Goal: Complete application form

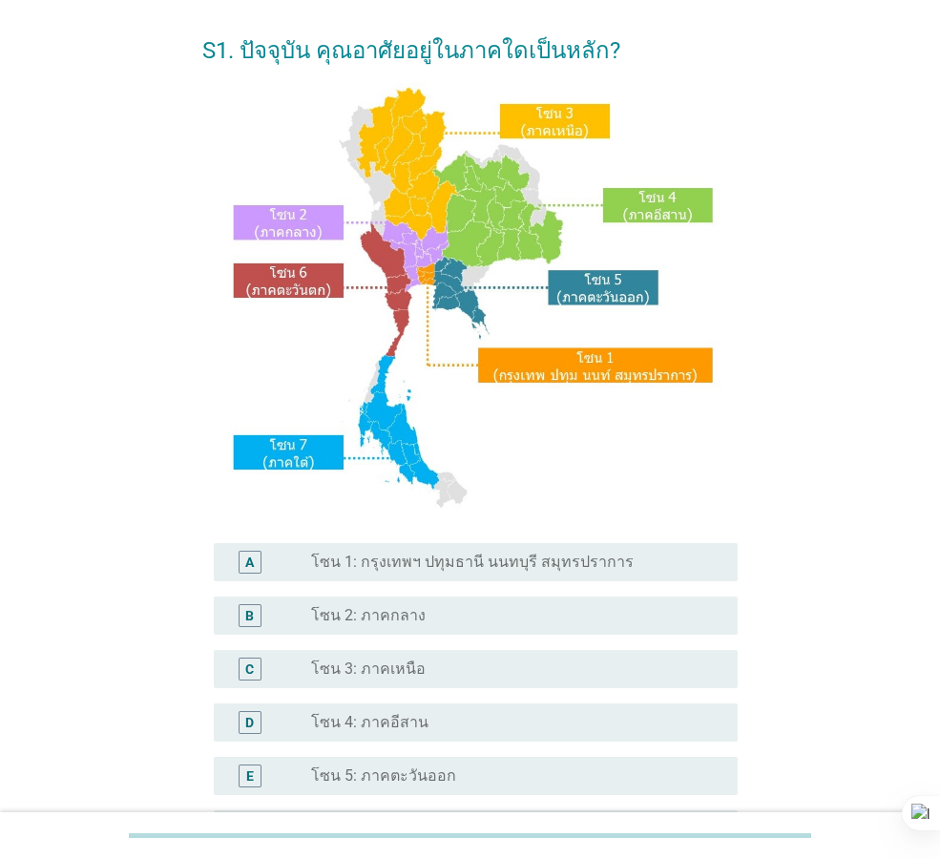
scroll to position [191, 0]
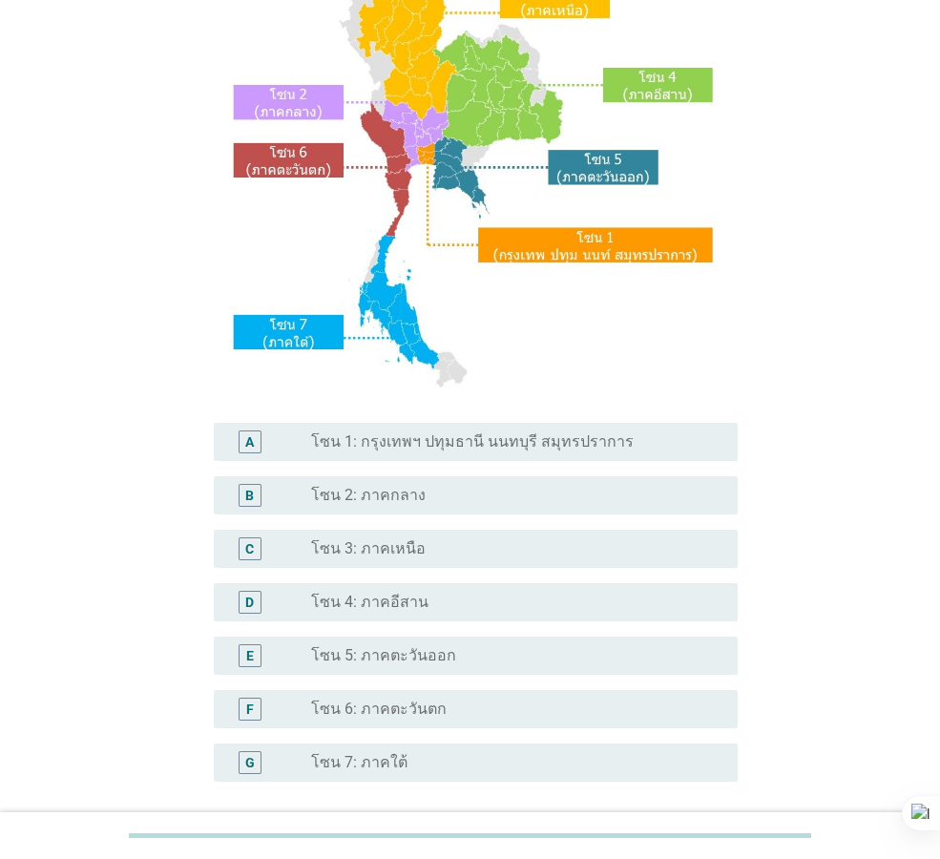
click at [325, 713] on label "โซน 6: ภาคตะวันตก" at bounding box center [378, 708] width 135 height 19
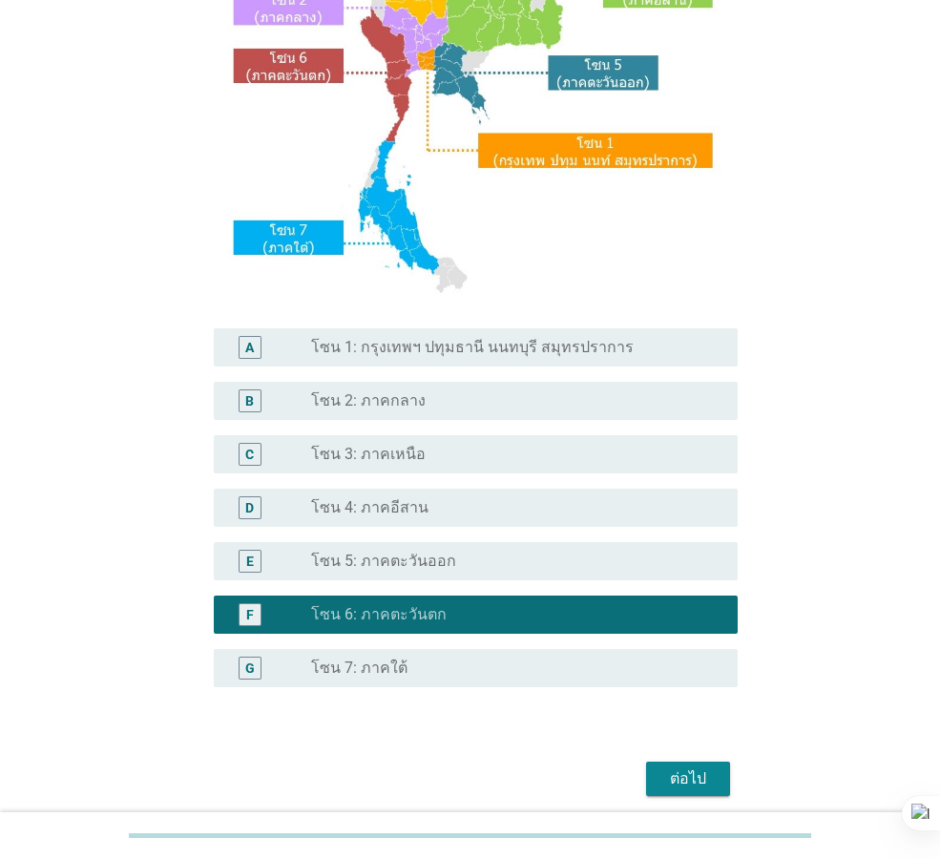
scroll to position [359, 0]
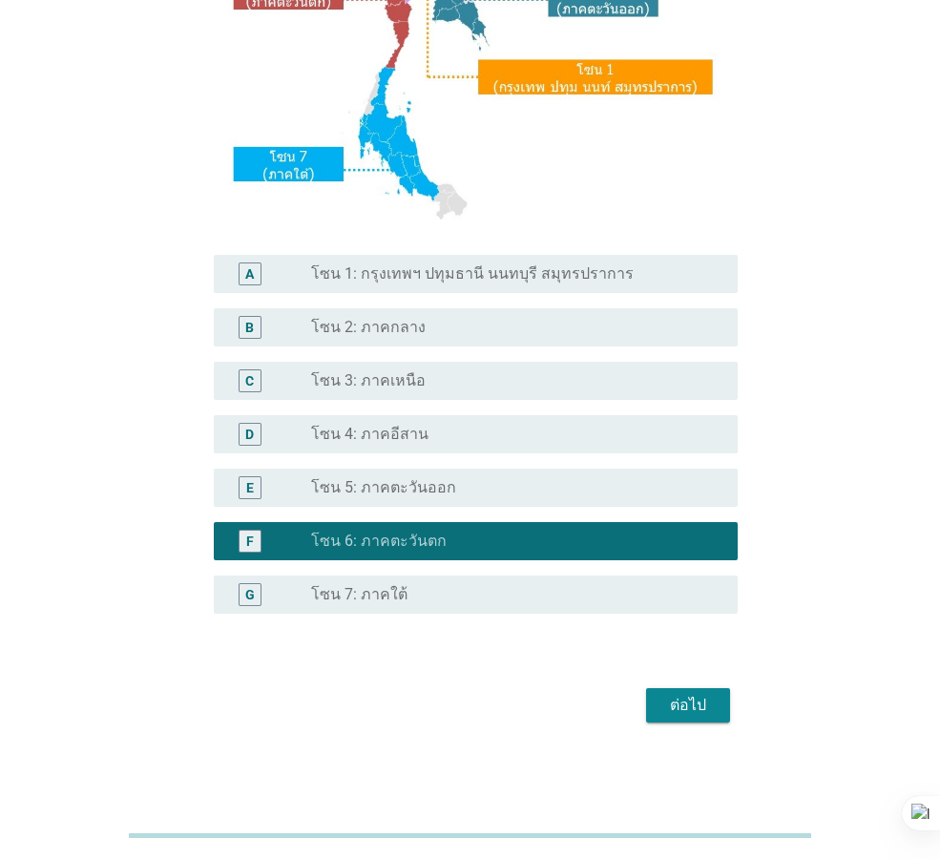
click at [697, 703] on div "ต่อไป" at bounding box center [687, 705] width 53 height 23
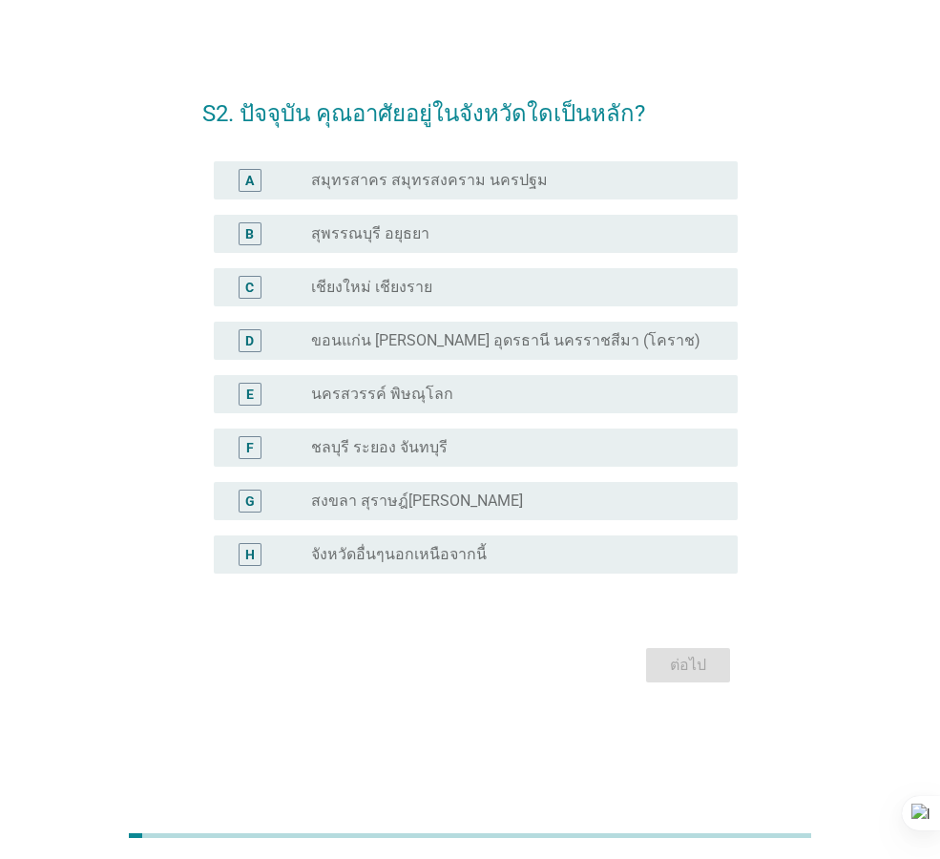
scroll to position [0, 0]
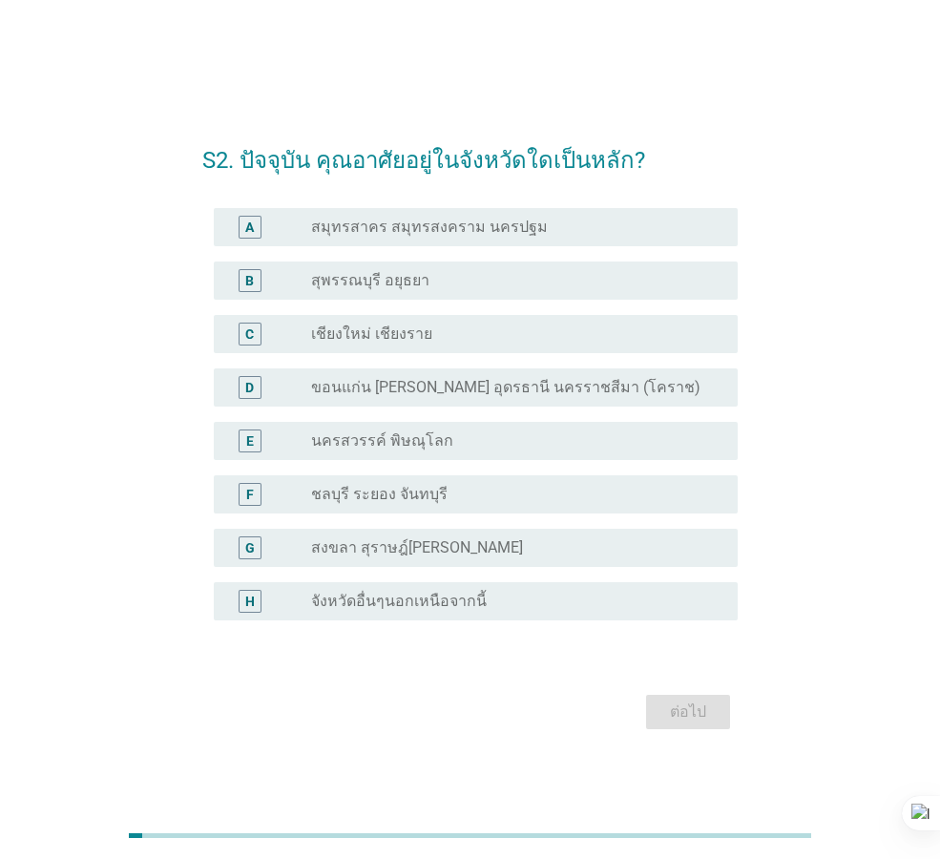
click at [583, 607] on div "radio_button_unchecked จังหวัดอื่นๆนอกเหนือจากนี้" at bounding box center [509, 601] width 396 height 19
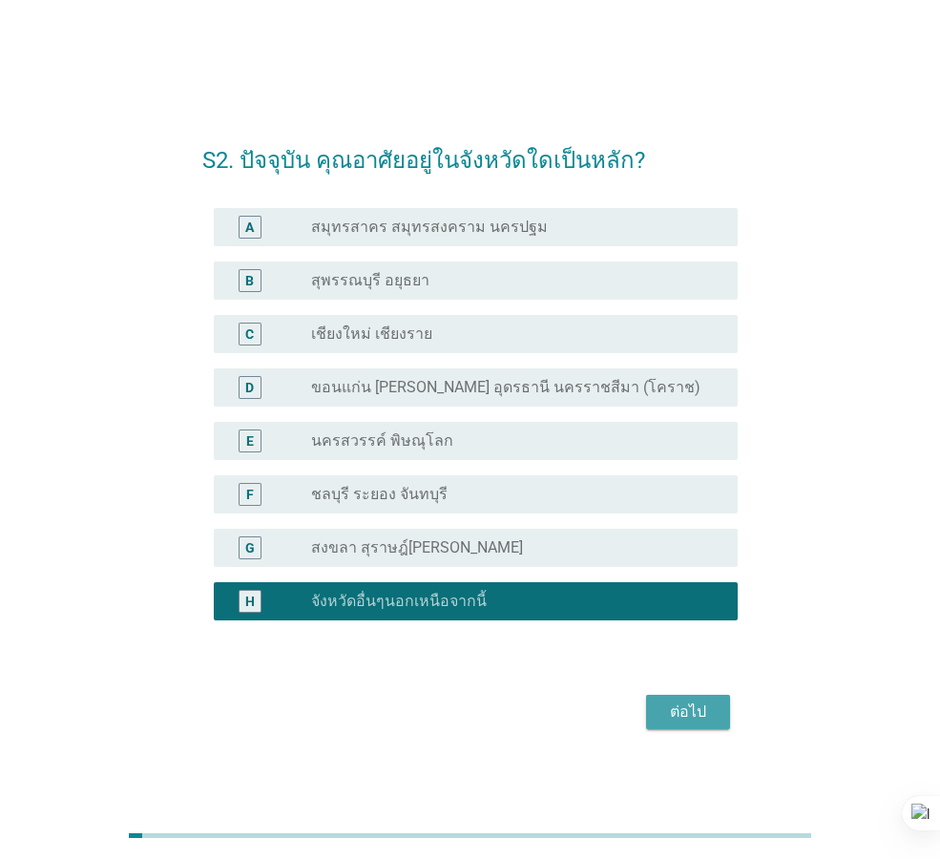
click at [676, 711] on div "ต่อไป" at bounding box center [687, 711] width 53 height 23
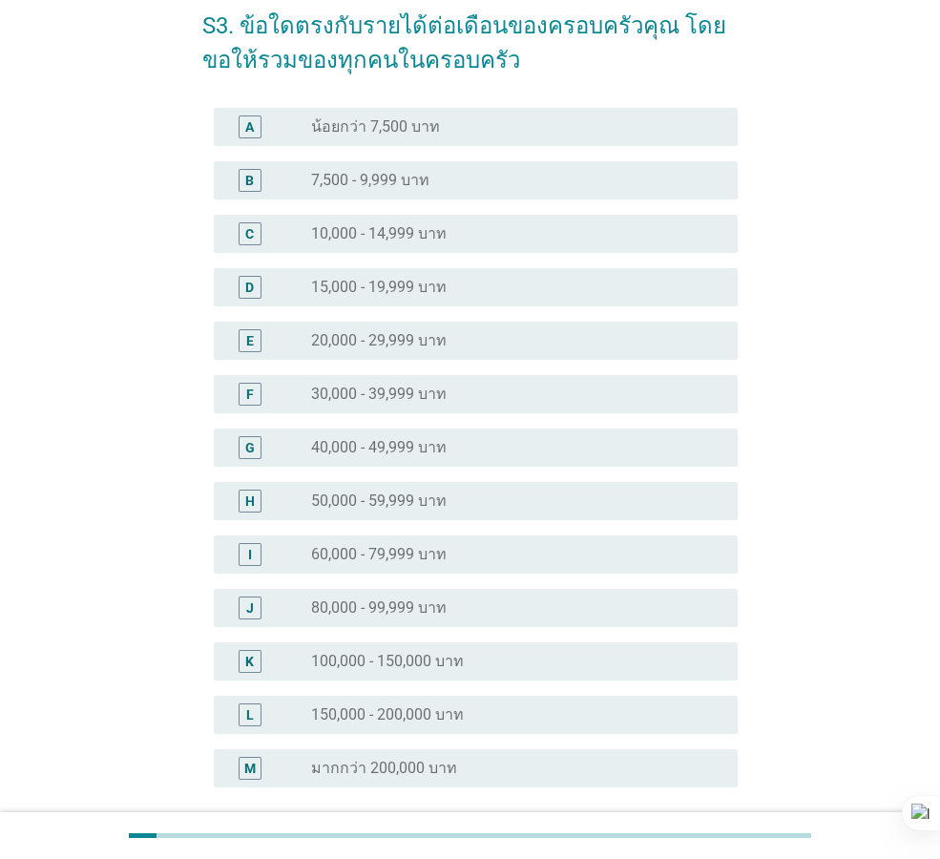
scroll to position [191, 0]
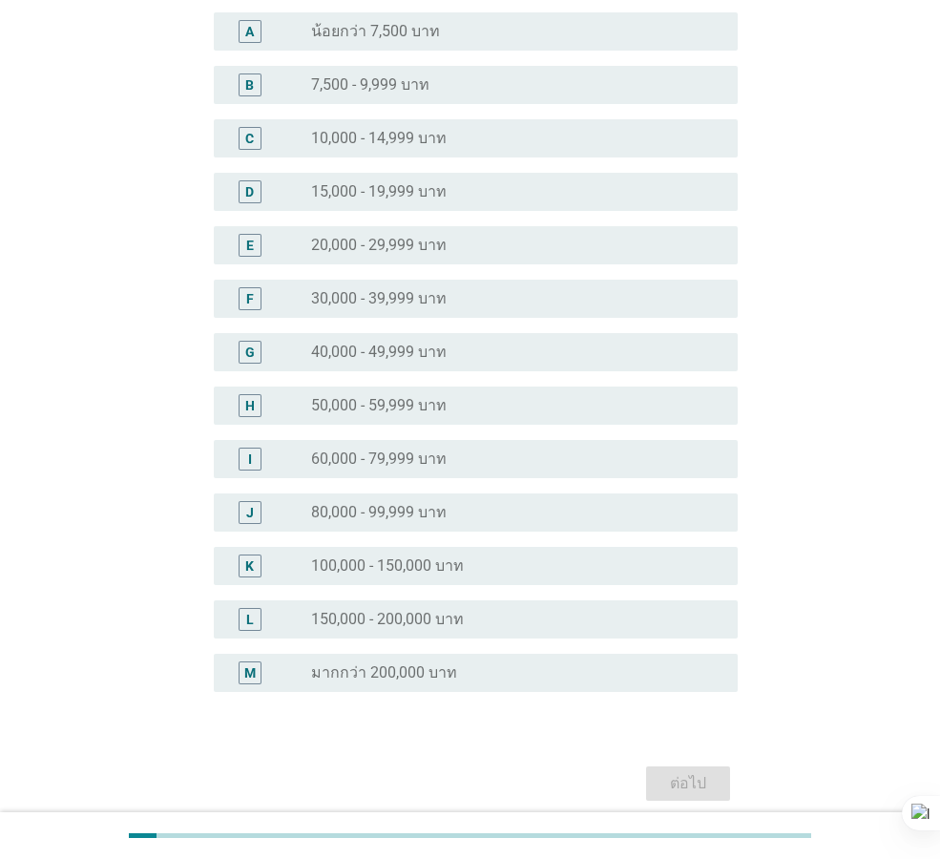
click at [432, 297] on label "30,000 - 39,999 บาท" at bounding box center [378, 298] width 135 height 19
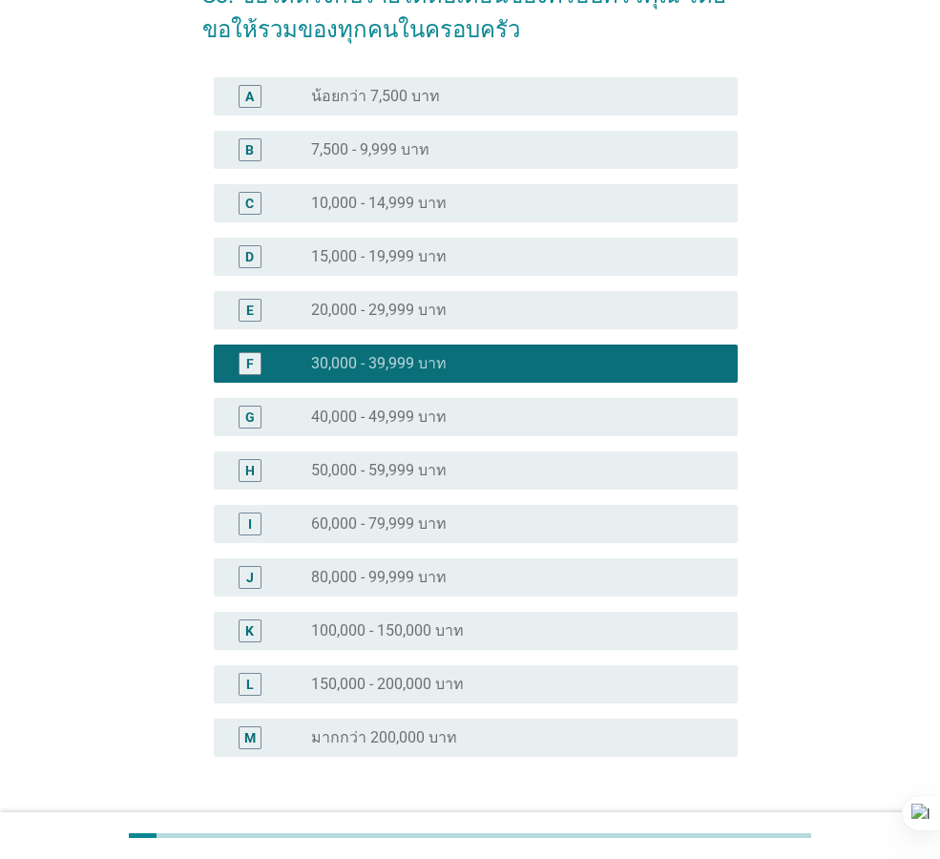
scroll to position [269, 0]
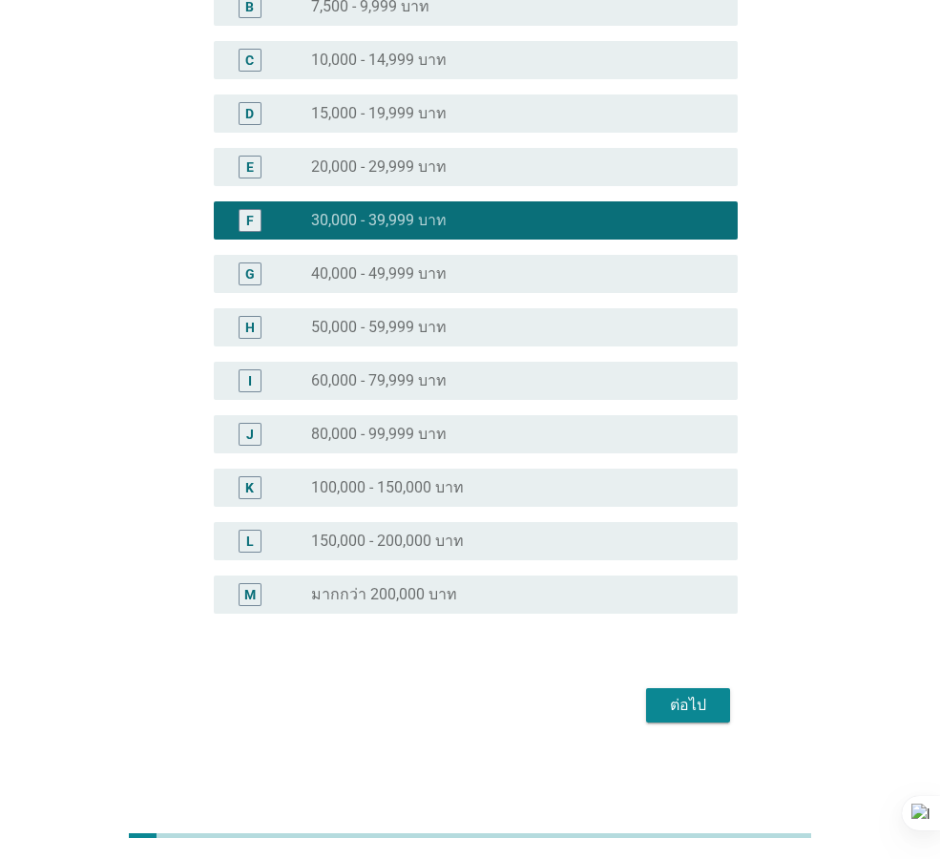
click at [688, 698] on div "ต่อไป" at bounding box center [687, 705] width 53 height 23
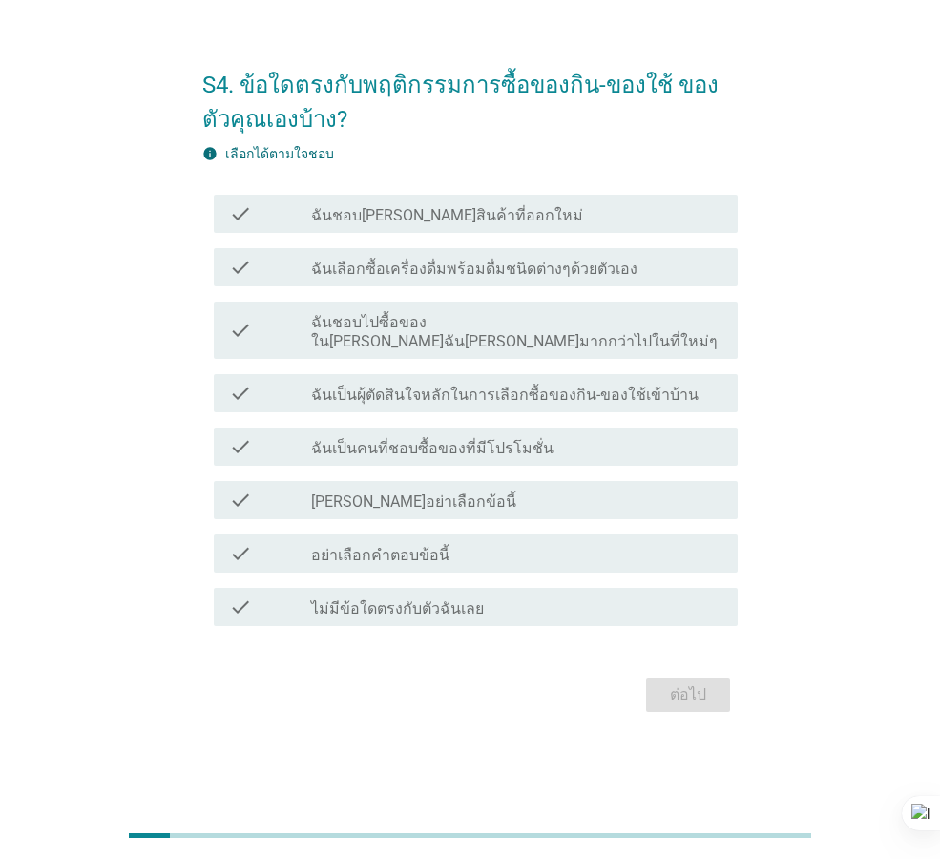
scroll to position [0, 0]
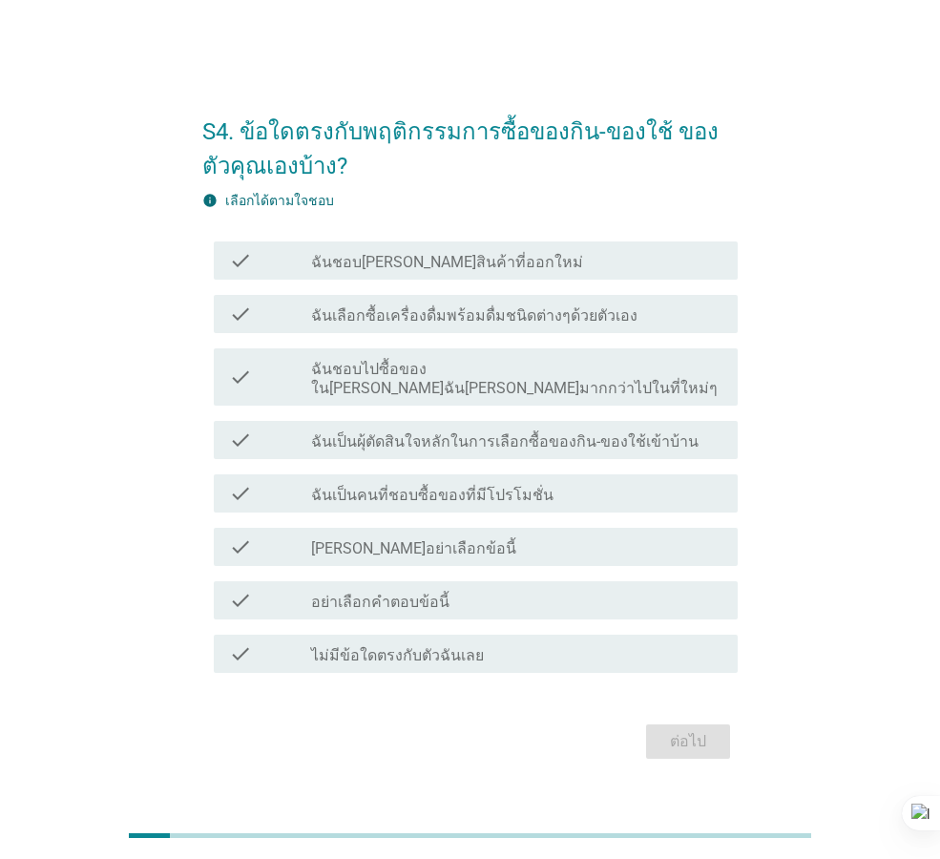
click at [451, 325] on label "ฉันเลือกซื้อเครื่องดื่มพร้อมดื่มชนิดต่างๆด้วยตัวเอง" at bounding box center [474, 315] width 326 height 19
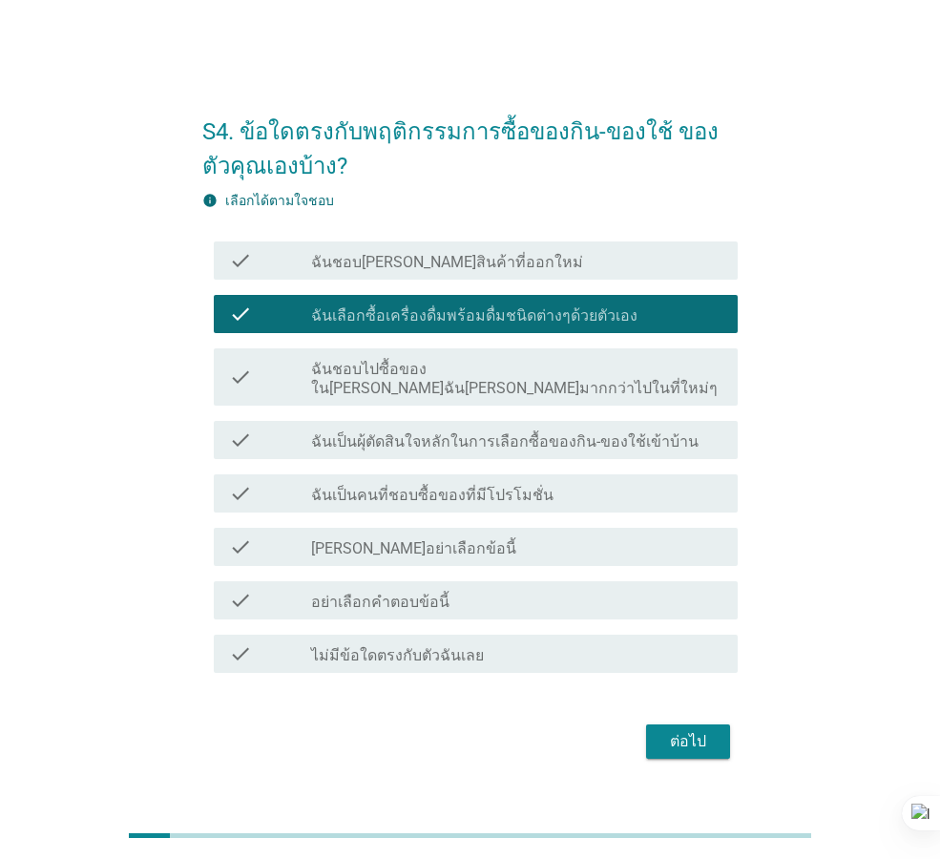
click at [467, 486] on label "ฉันเป็นคนที่ชอบซื้อของที่มีโปรโมชั่น" at bounding box center [432, 495] width 242 height 19
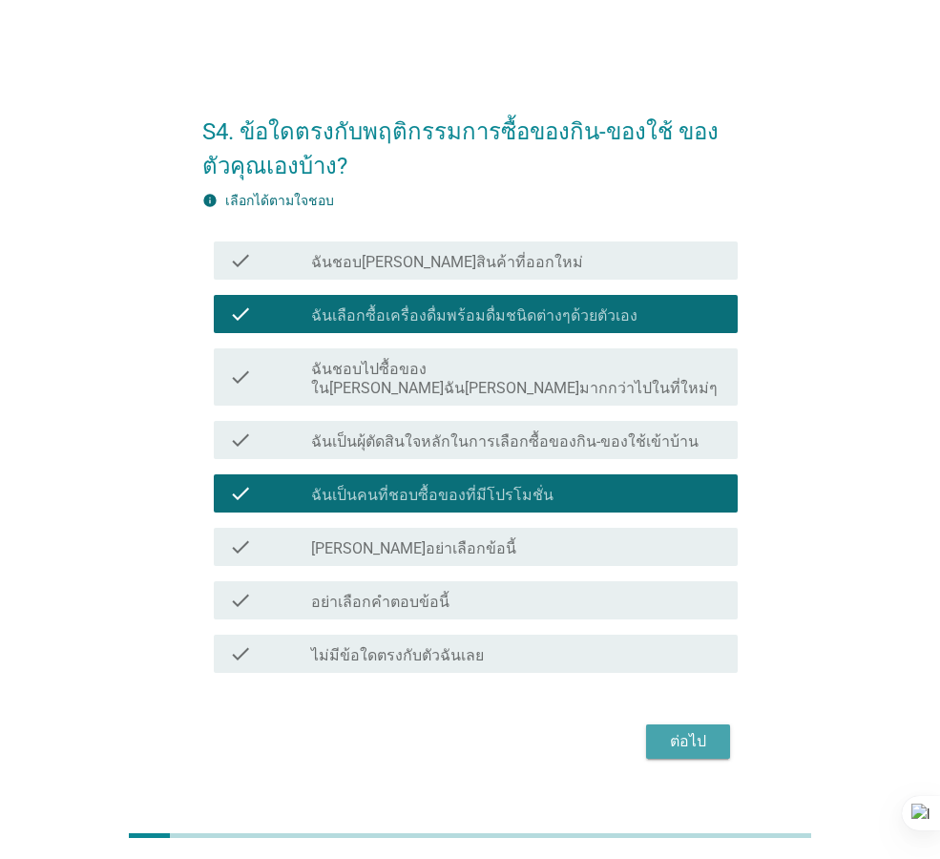
click at [677, 730] on div "ต่อไป" at bounding box center [687, 741] width 53 height 23
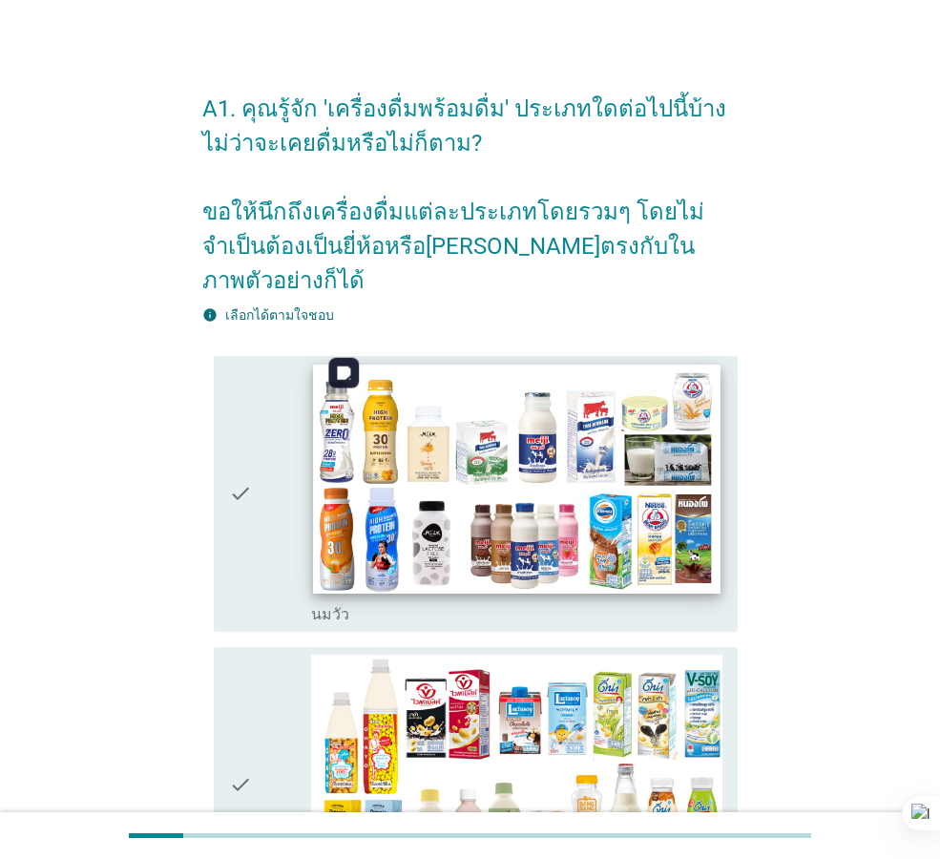
scroll to position [95, 0]
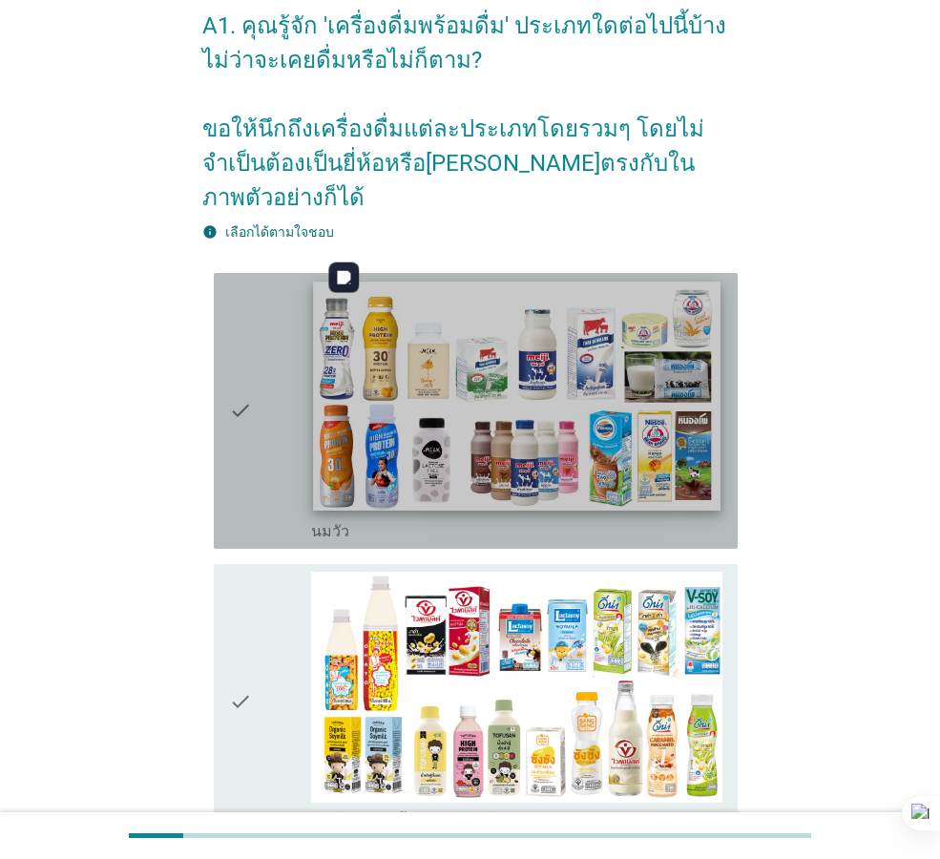
click at [486, 436] on img at bounding box center [516, 395] width 406 height 229
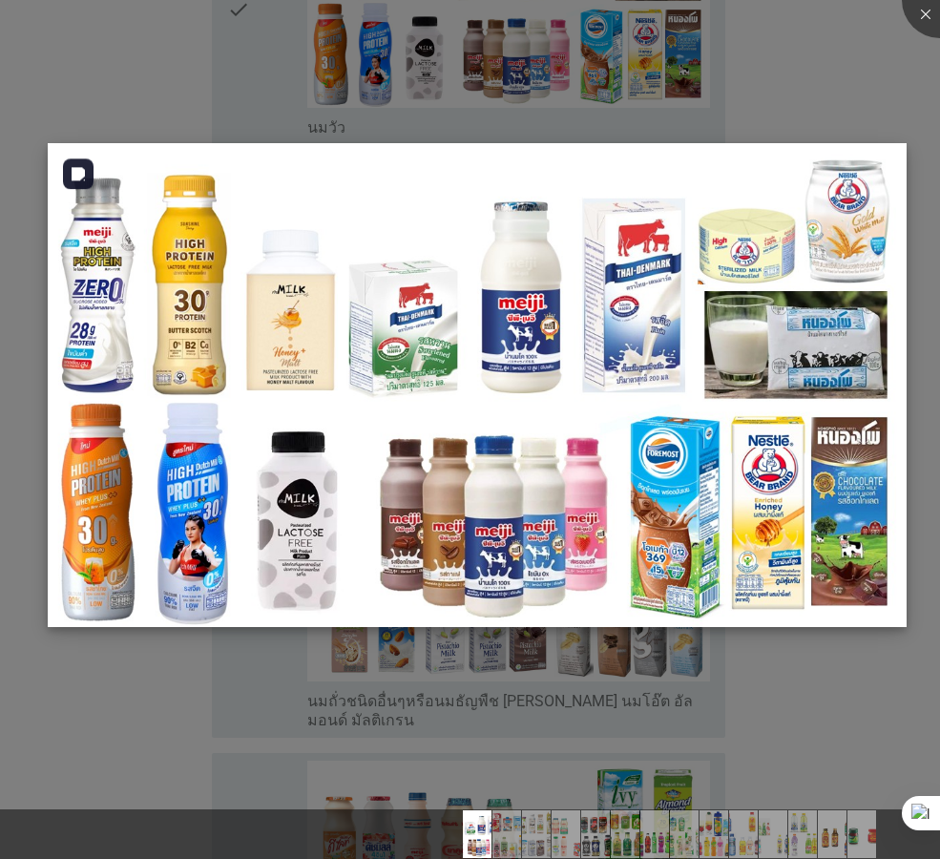
scroll to position [573, 0]
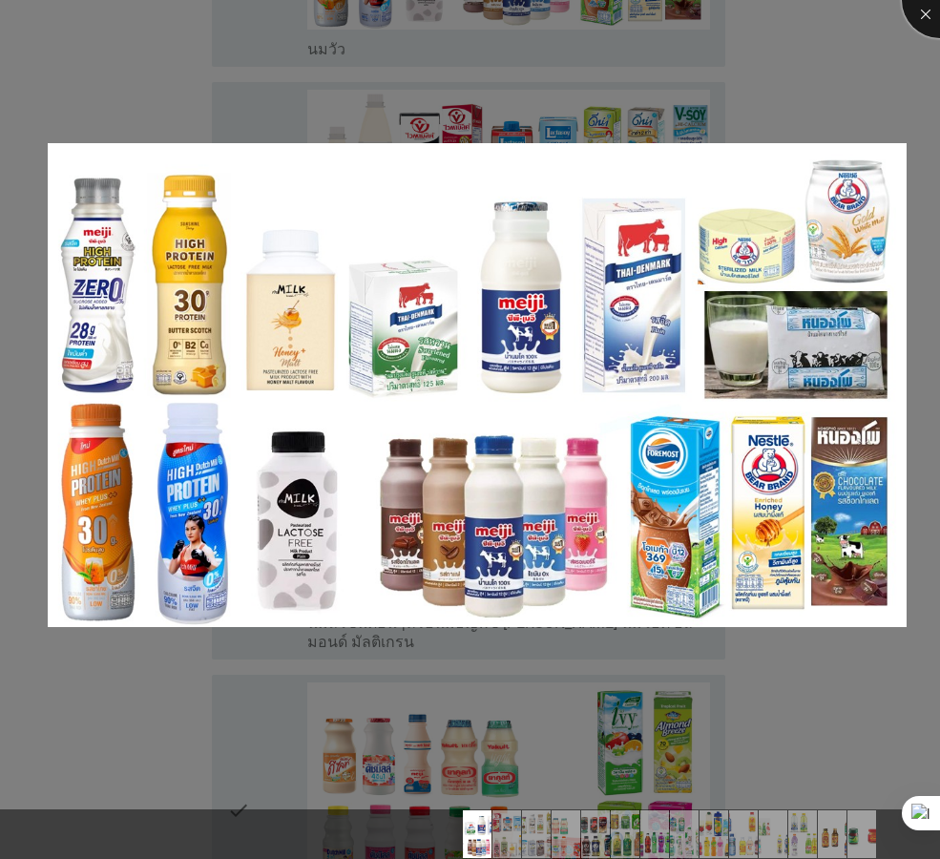
click at [918, 19] on div at bounding box center [940, 0] width 76 height 76
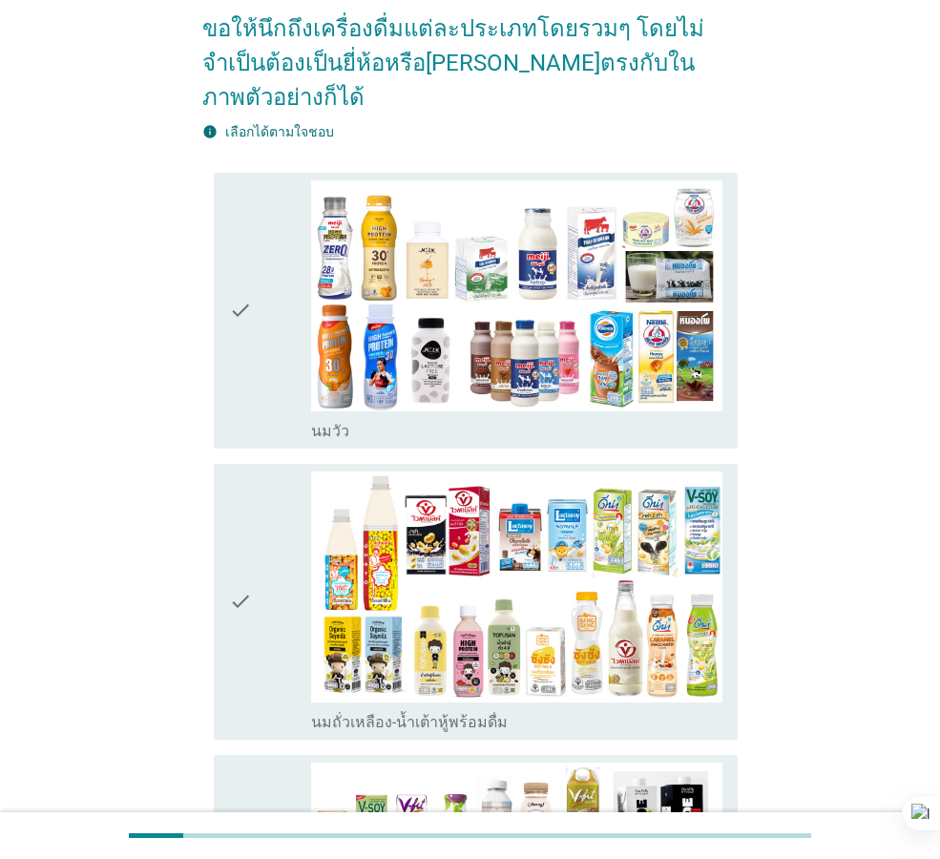
scroll to position [191, 0]
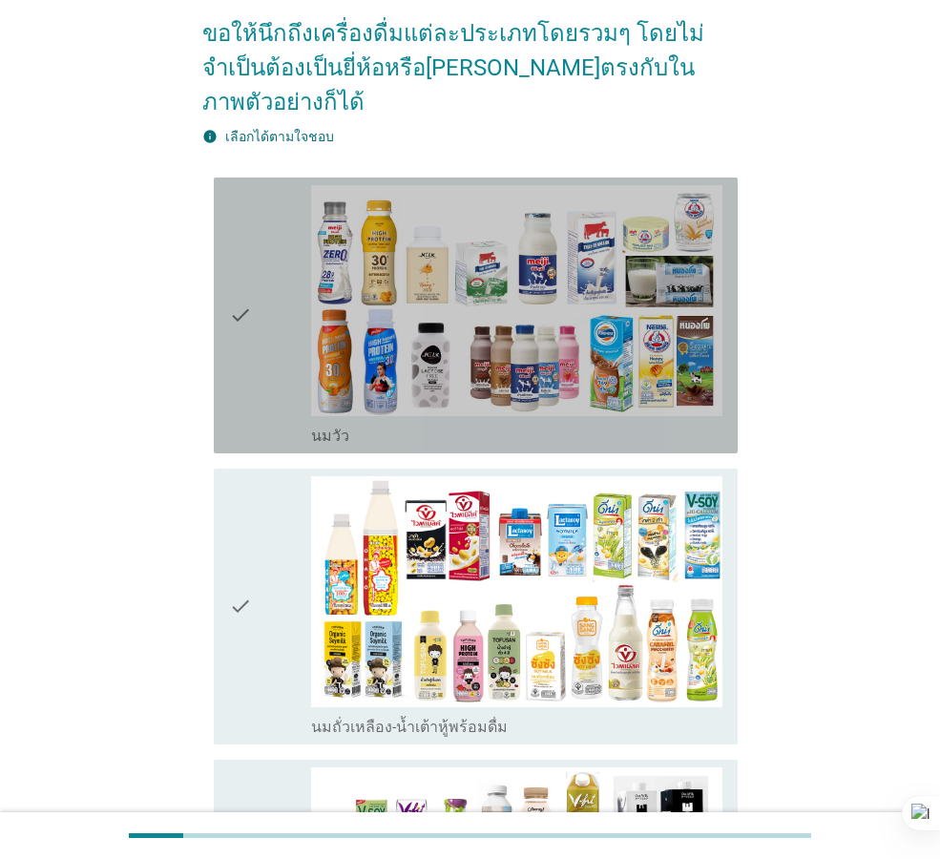
click at [251, 287] on icon "check" at bounding box center [240, 315] width 23 height 260
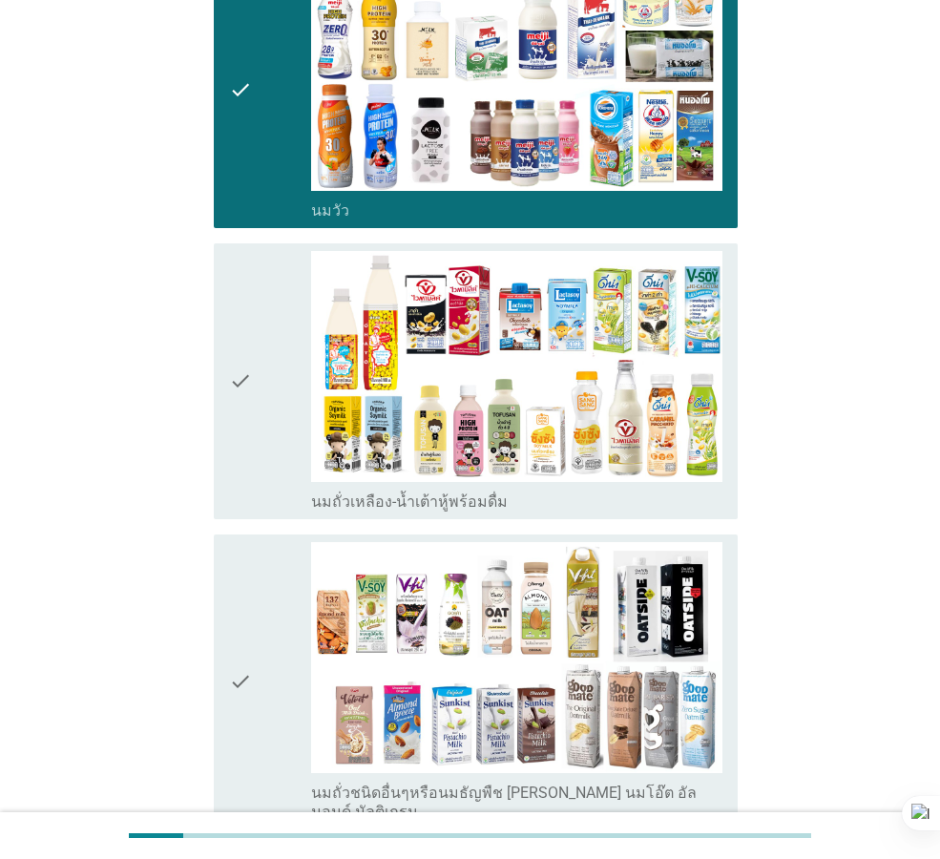
scroll to position [859, 0]
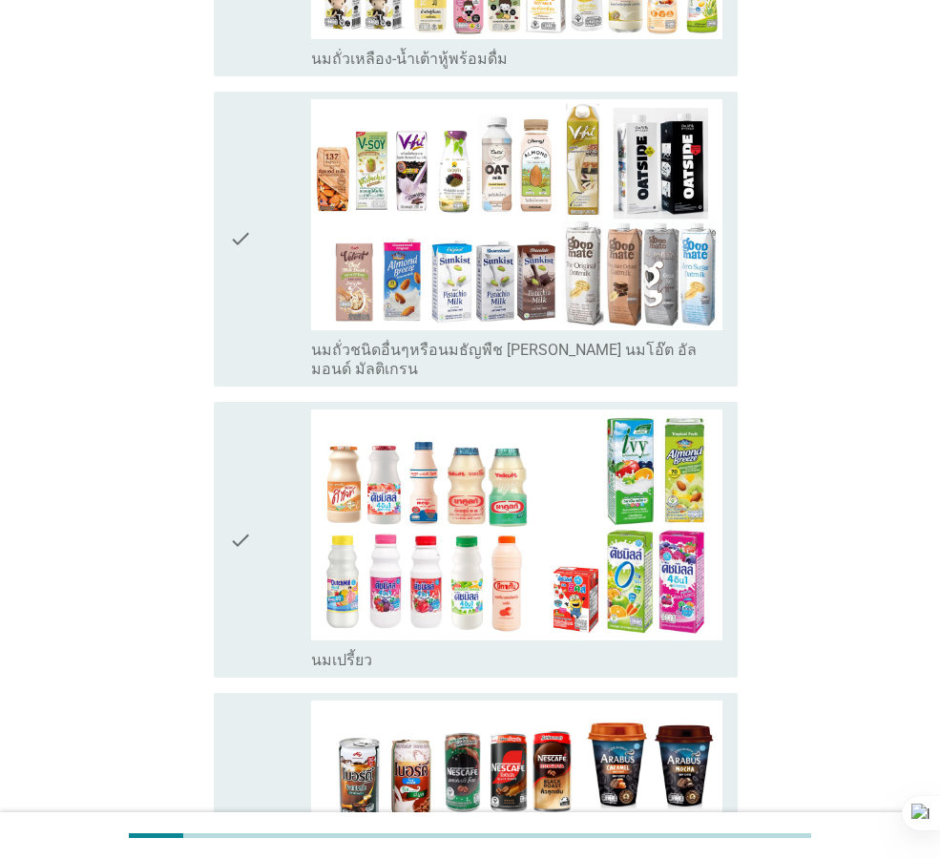
click at [234, 509] on icon "check" at bounding box center [240, 539] width 23 height 260
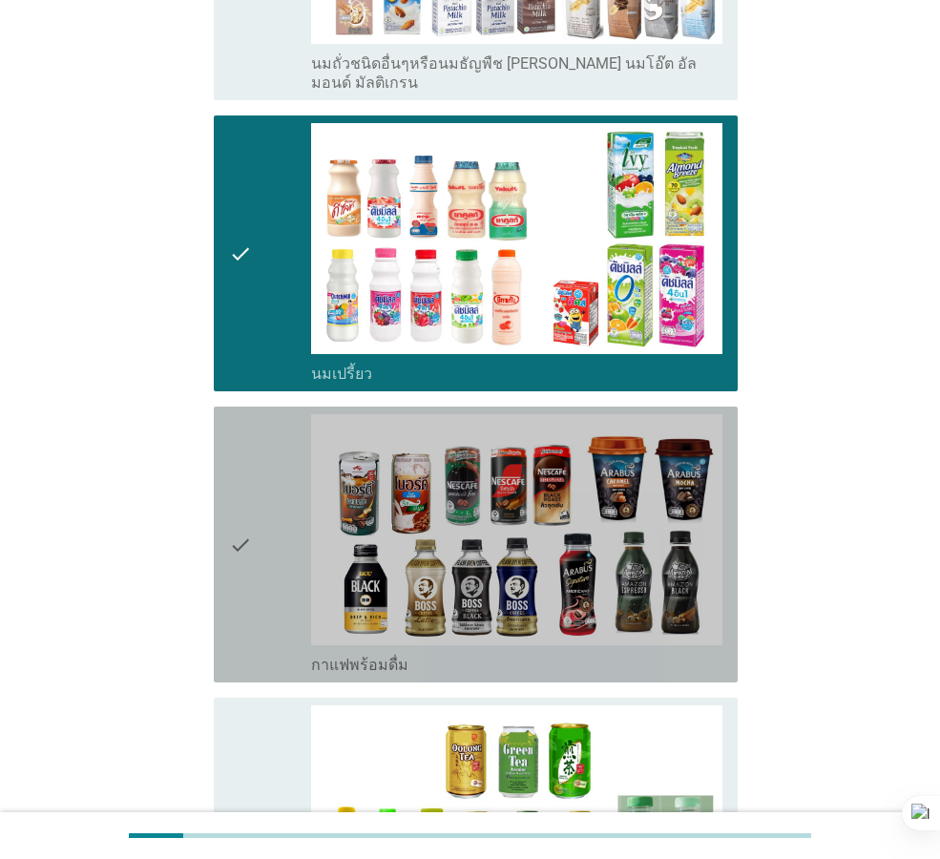
click at [234, 509] on icon "check" at bounding box center [240, 544] width 23 height 260
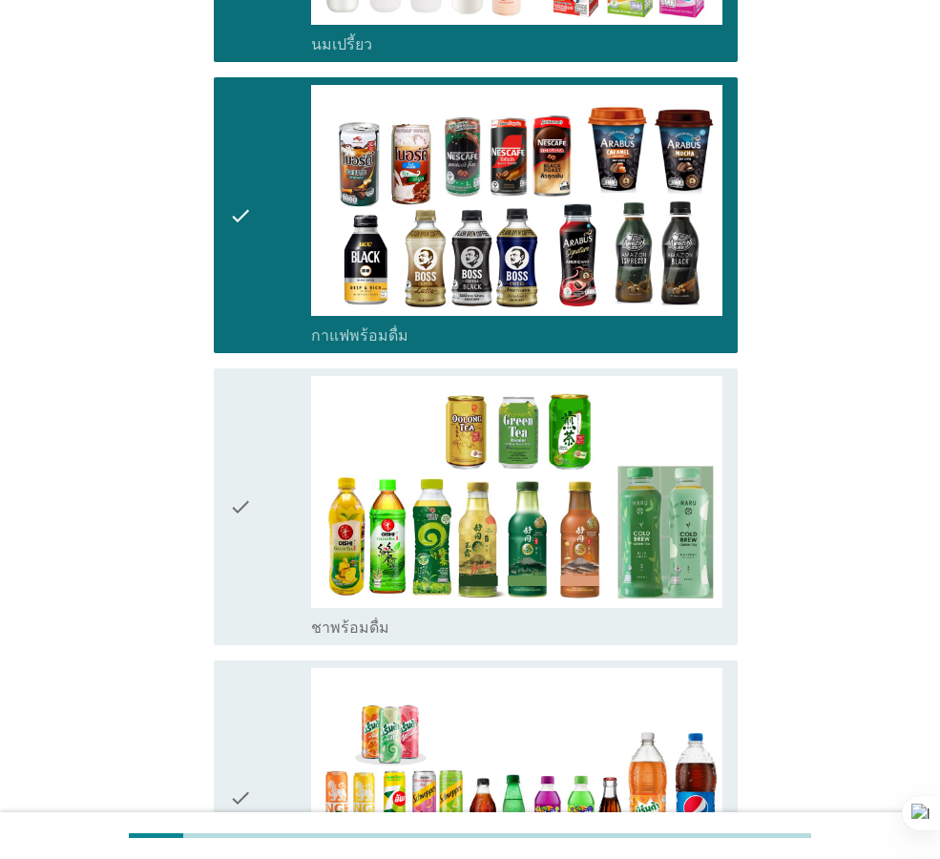
scroll to position [1718, 0]
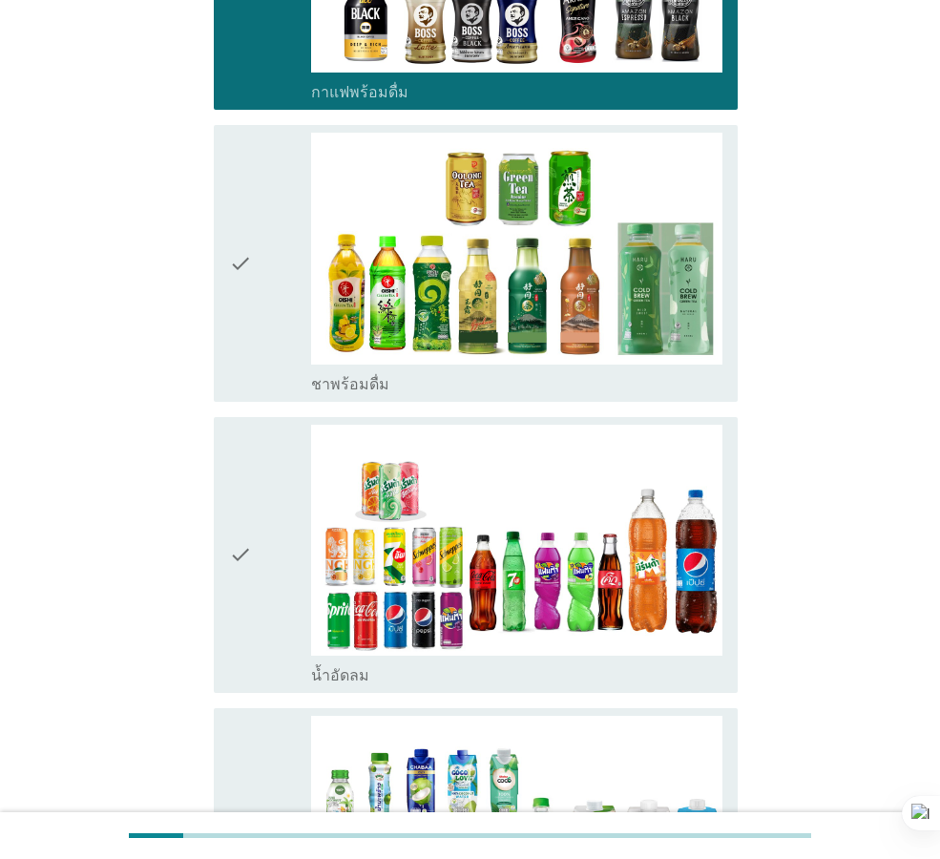
click at [256, 245] on div "check" at bounding box center [270, 263] width 82 height 260
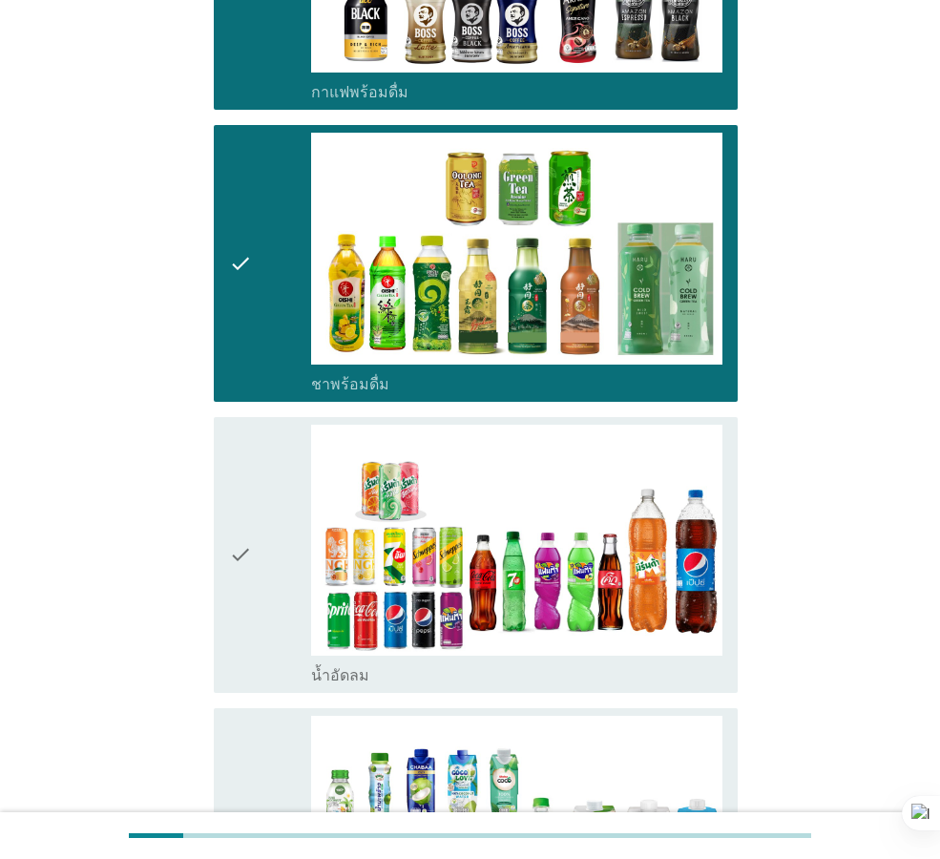
click at [256, 487] on div "check" at bounding box center [270, 555] width 82 height 260
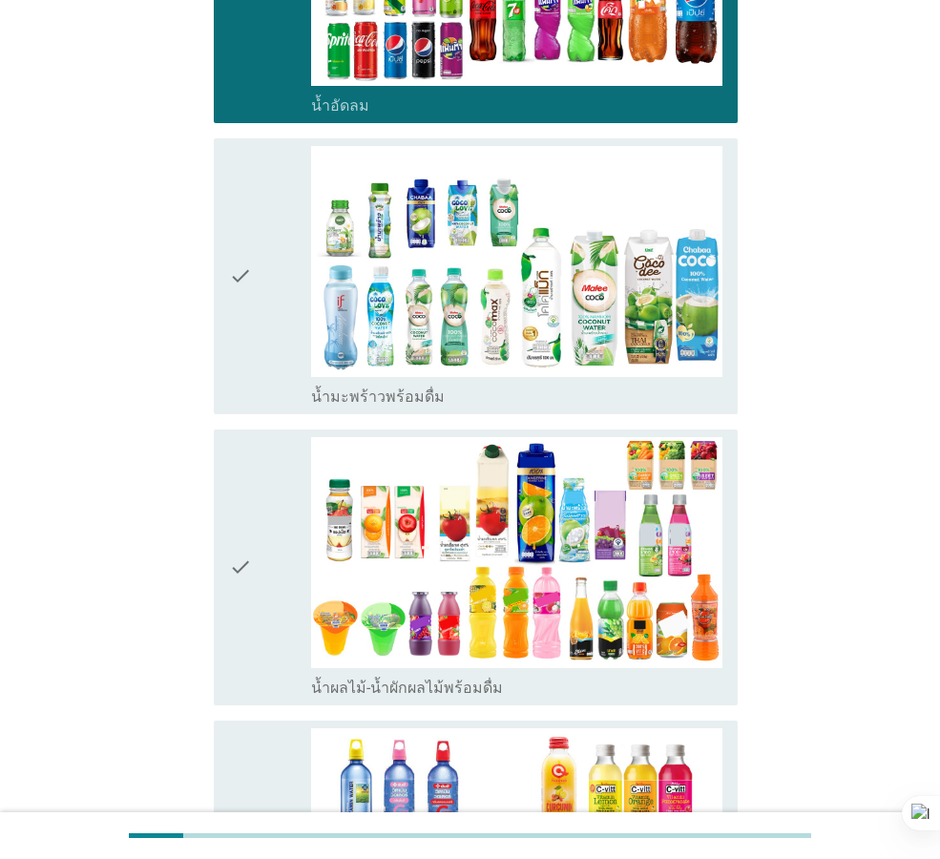
scroll to position [2290, 0]
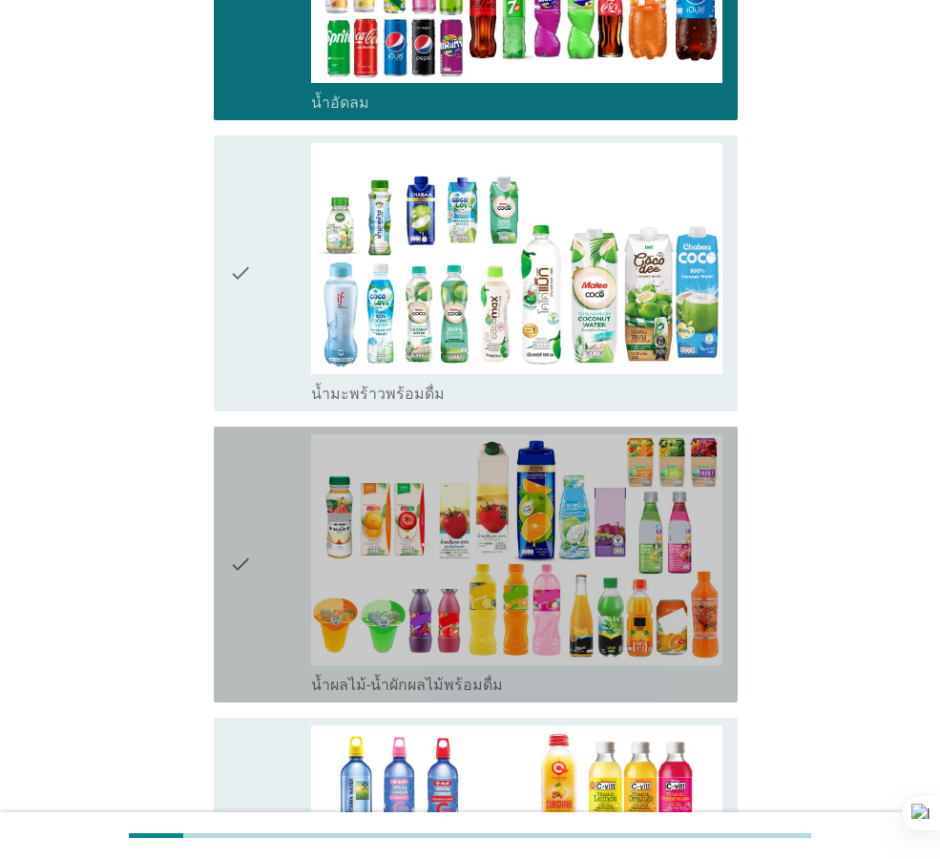
click at [256, 475] on div "check" at bounding box center [270, 564] width 82 height 260
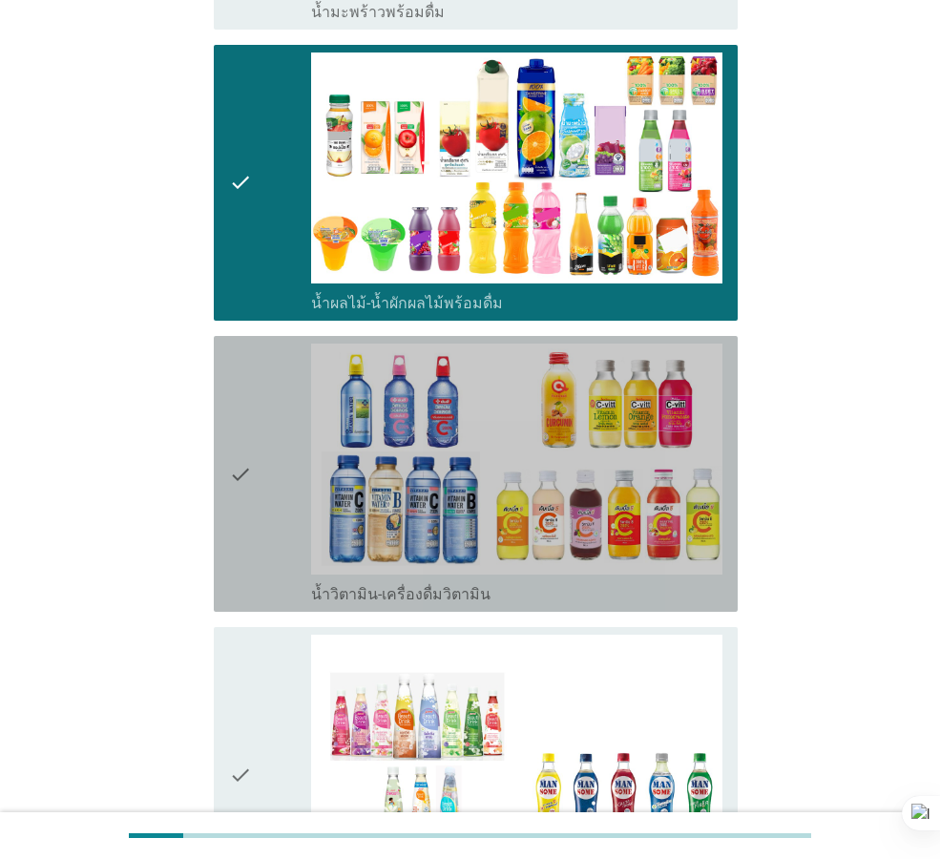
click at [264, 450] on div "check" at bounding box center [270, 474] width 82 height 260
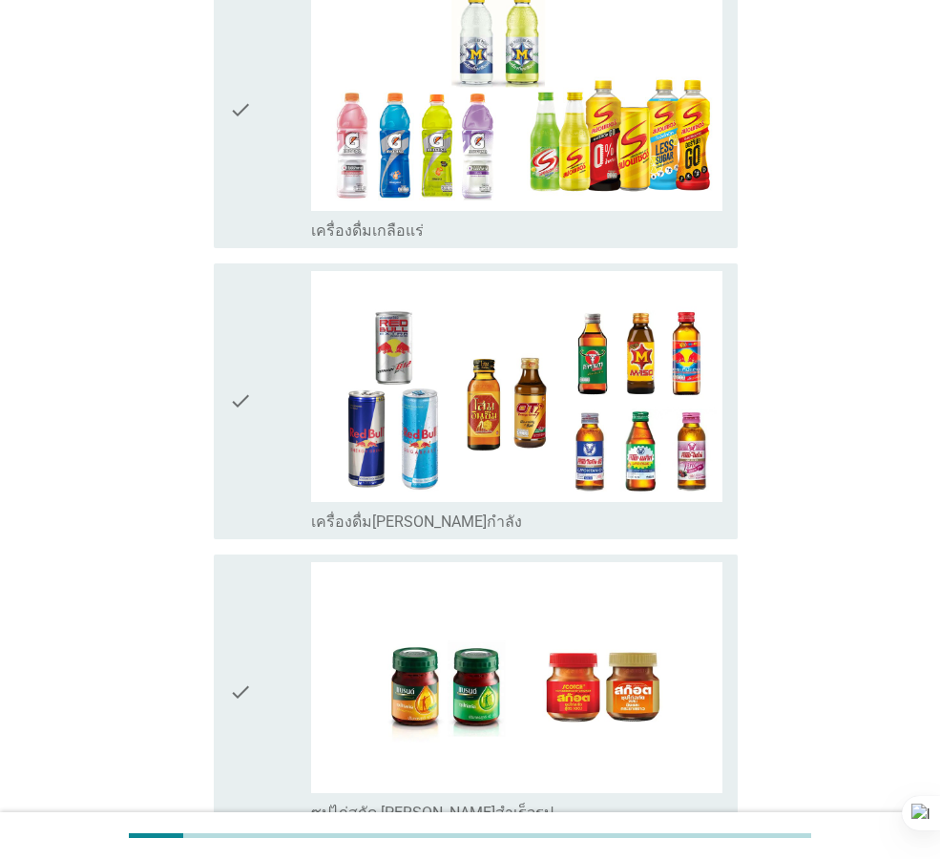
scroll to position [3812, 0]
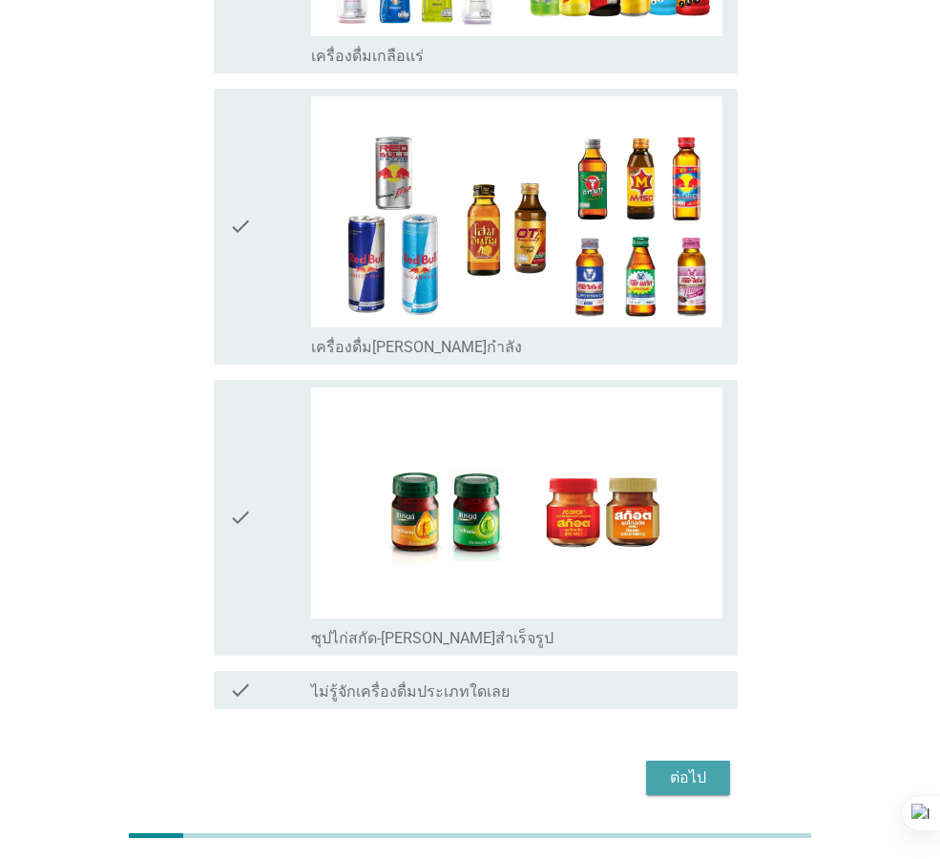
click at [692, 766] on div "ต่อไป" at bounding box center [687, 777] width 53 height 23
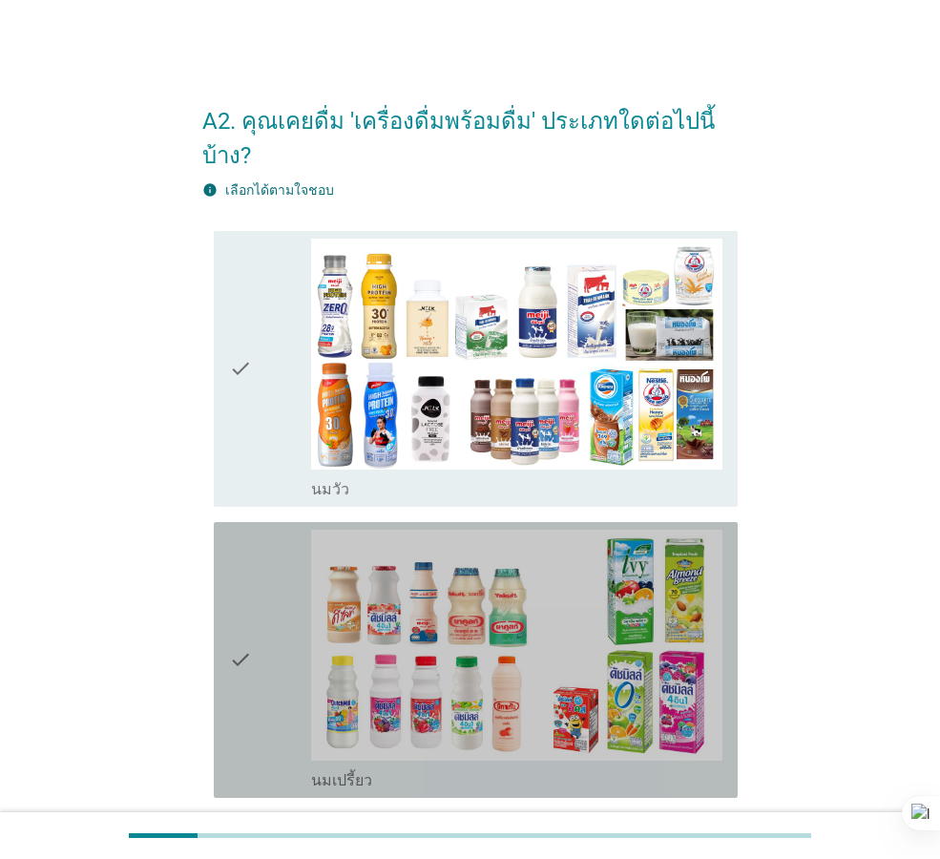
click at [239, 638] on icon "check" at bounding box center [240, 660] width 23 height 260
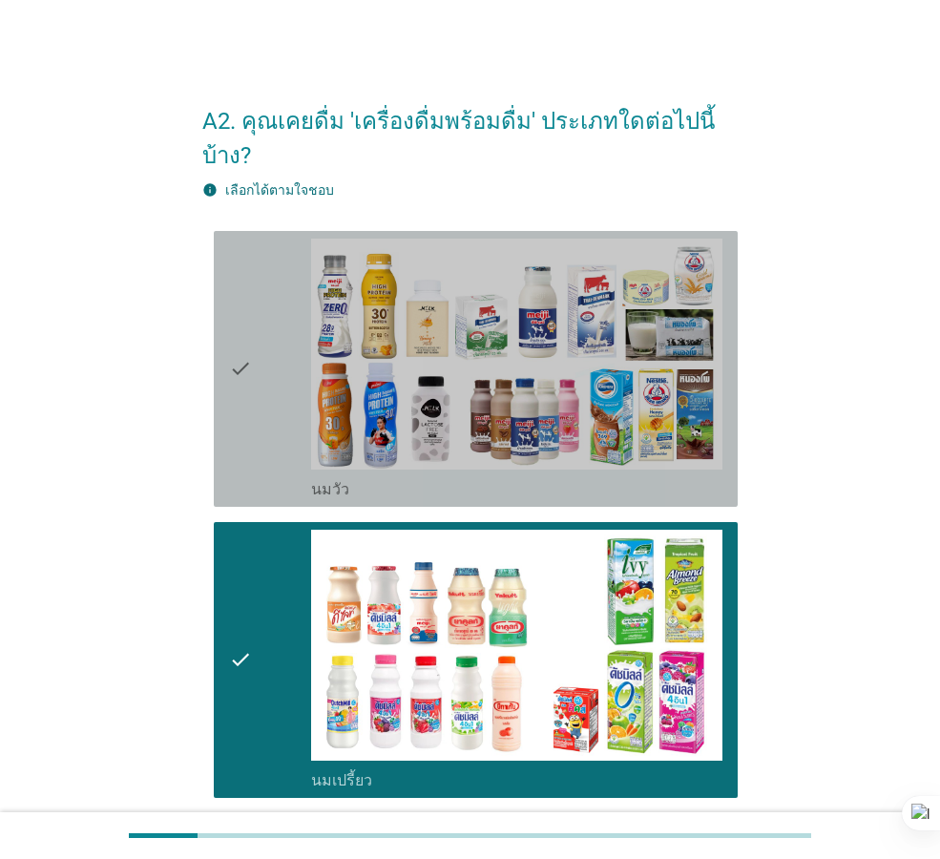
click at [227, 375] on div "check check_box_outline_blank [PERSON_NAME]" at bounding box center [476, 369] width 524 height 276
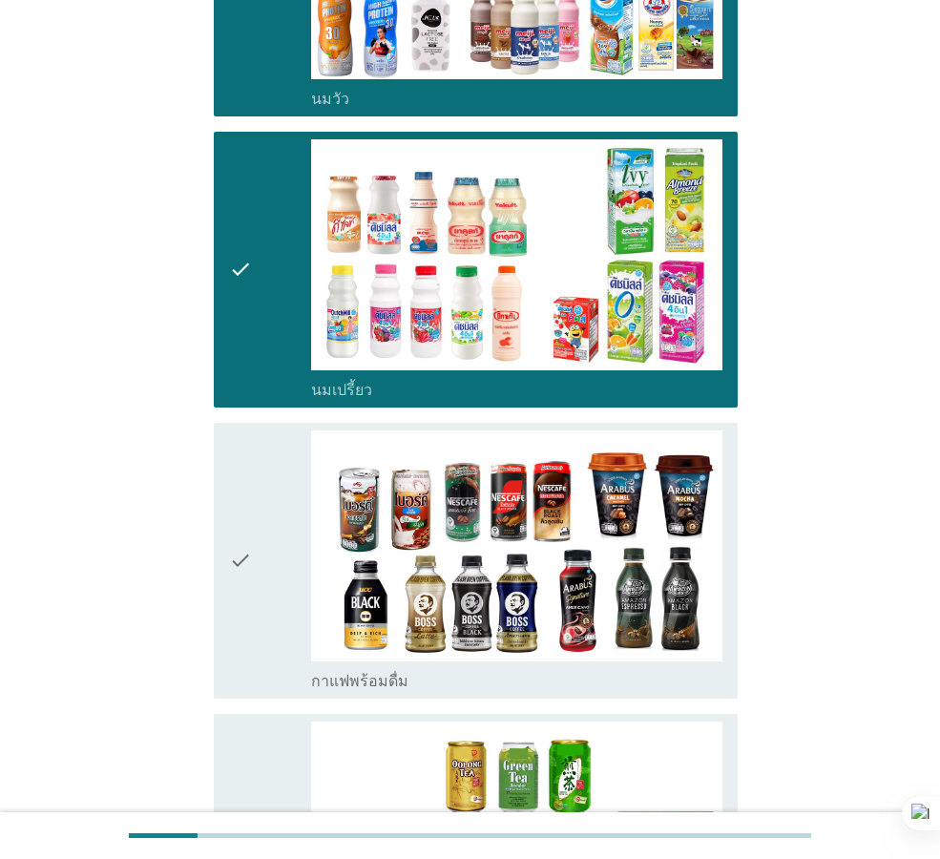
scroll to position [763, 0]
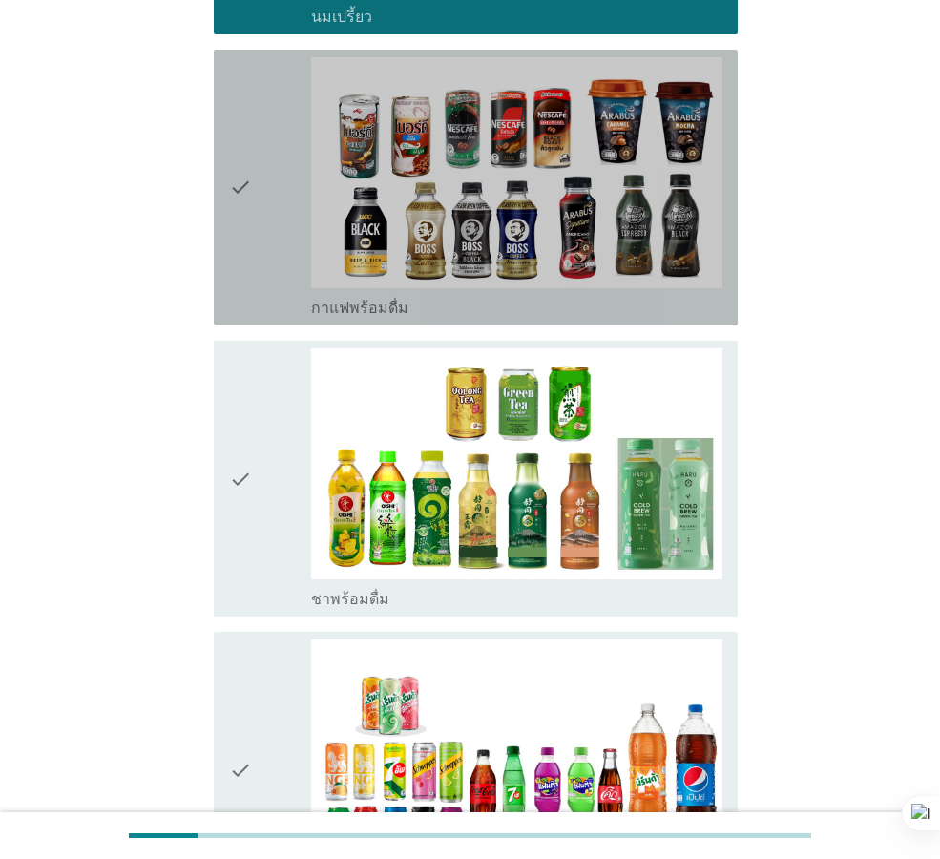
click at [241, 171] on icon "check" at bounding box center [240, 187] width 23 height 260
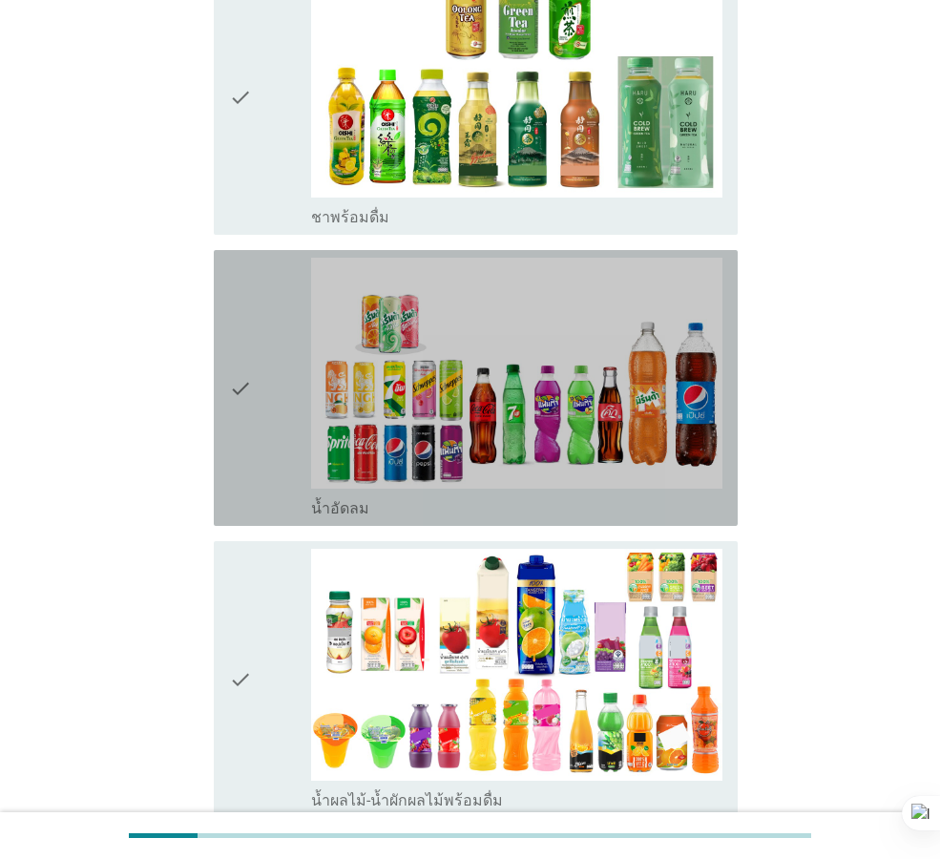
click at [255, 320] on div "check" at bounding box center [270, 388] width 82 height 260
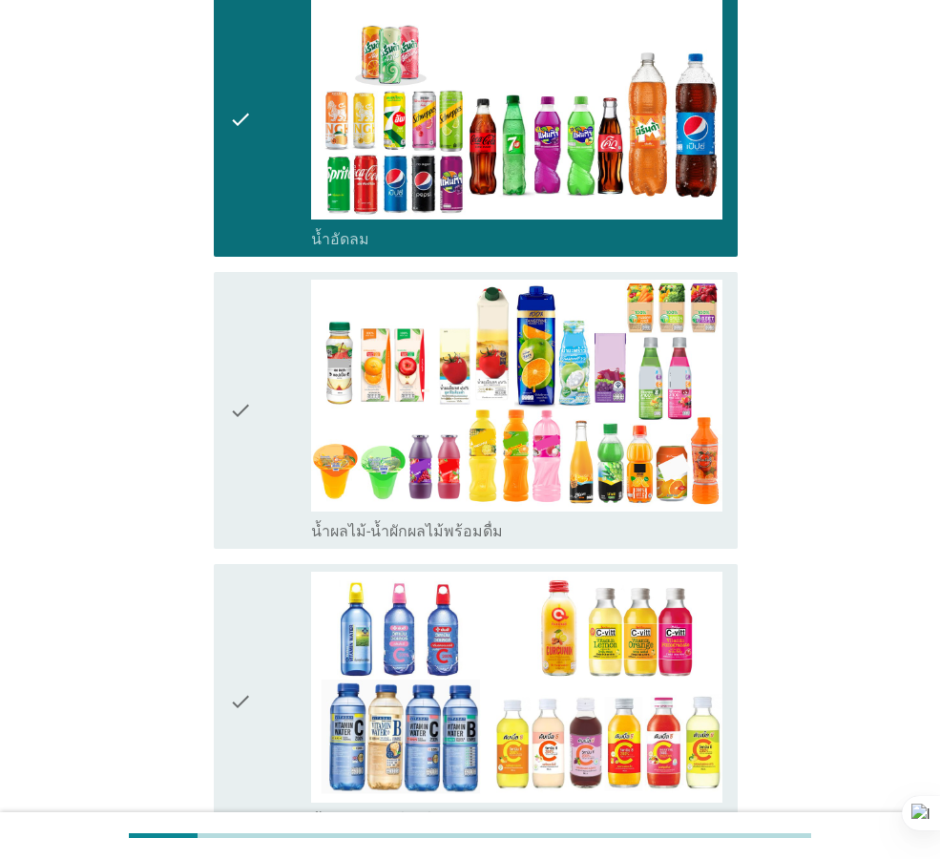
scroll to position [1636, 0]
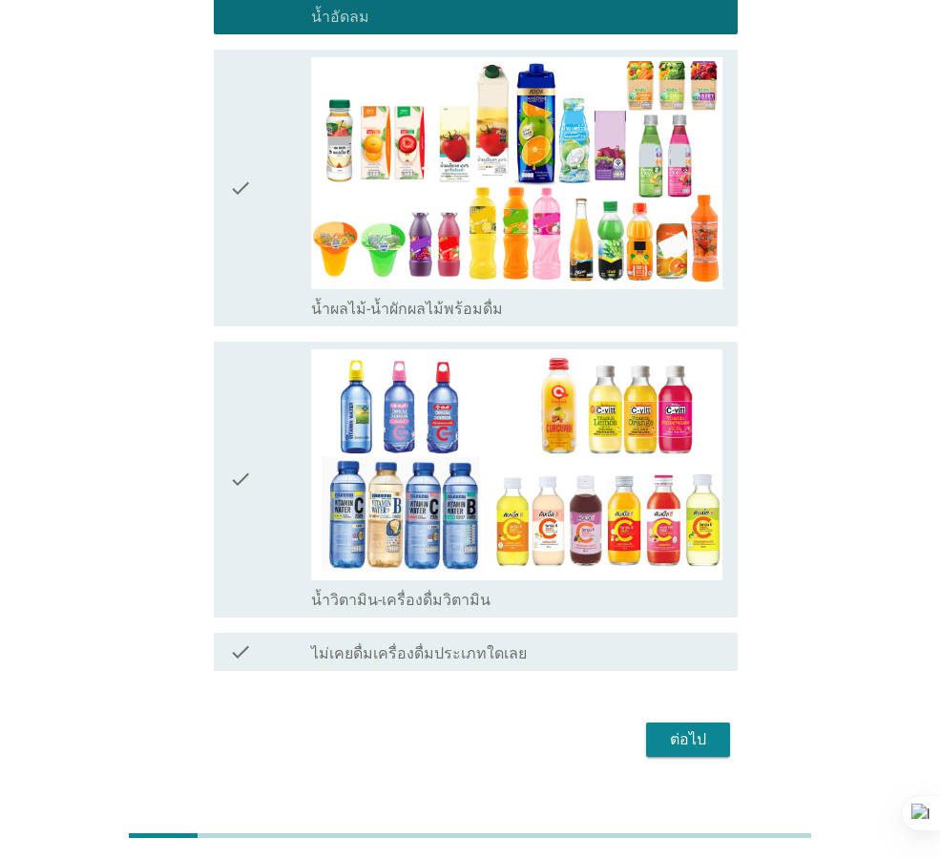
click at [236, 226] on icon "check" at bounding box center [240, 187] width 23 height 260
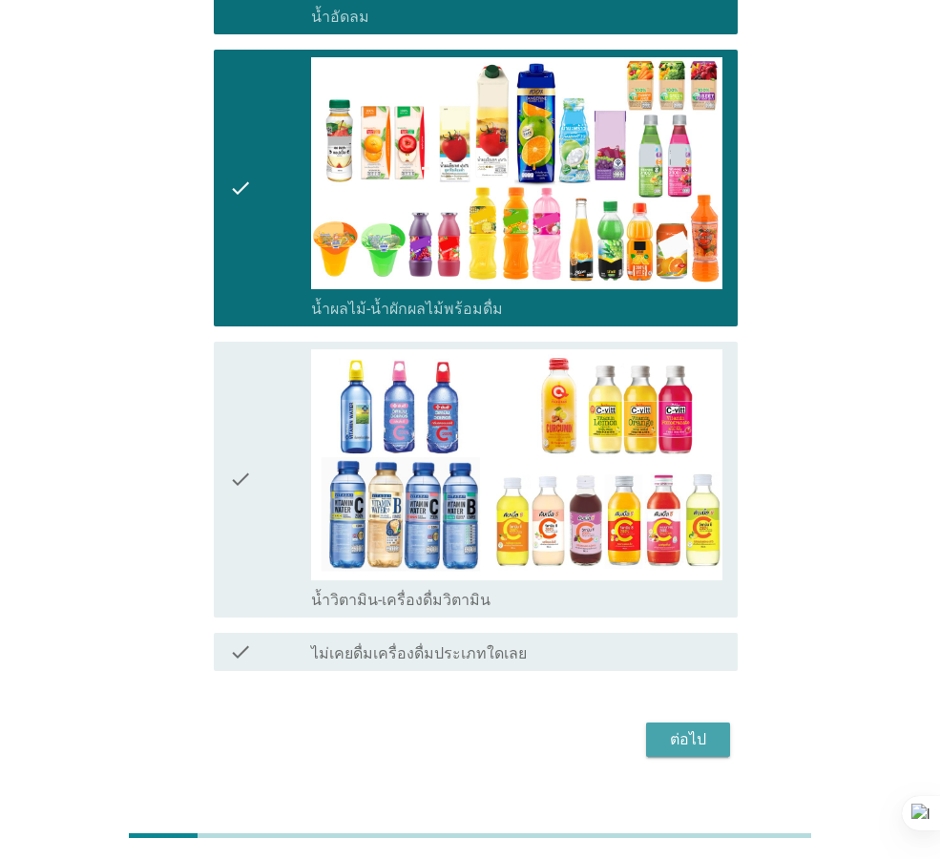
click at [672, 728] on div "ต่อไป" at bounding box center [687, 739] width 53 height 23
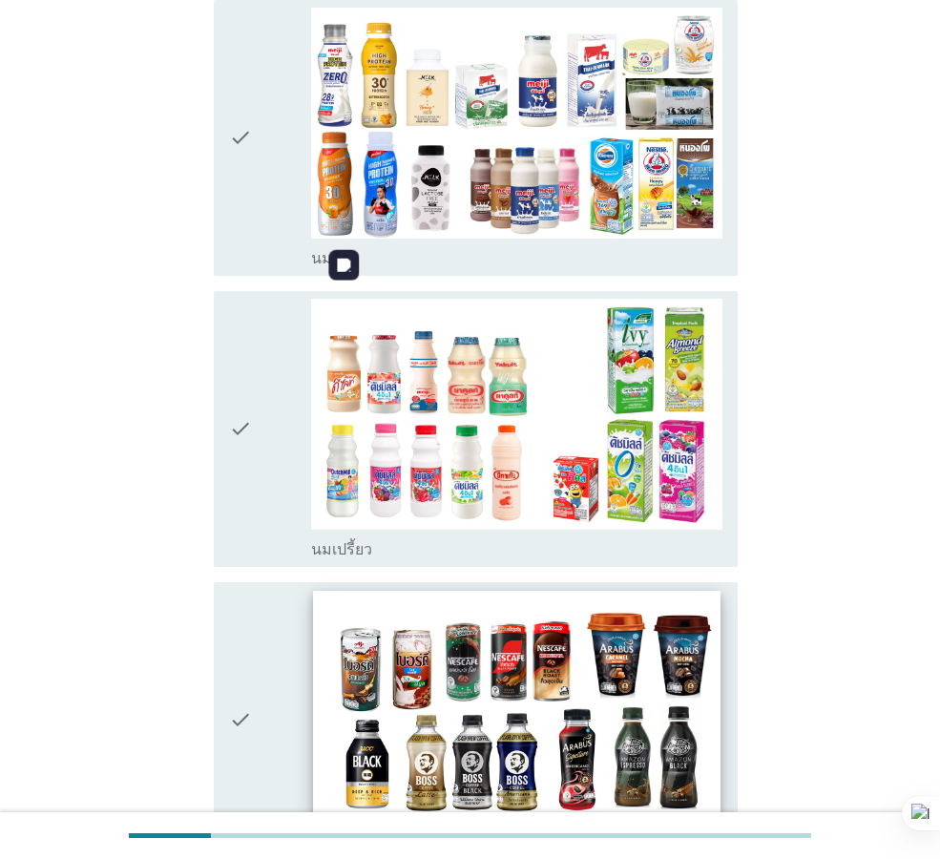
scroll to position [0, 0]
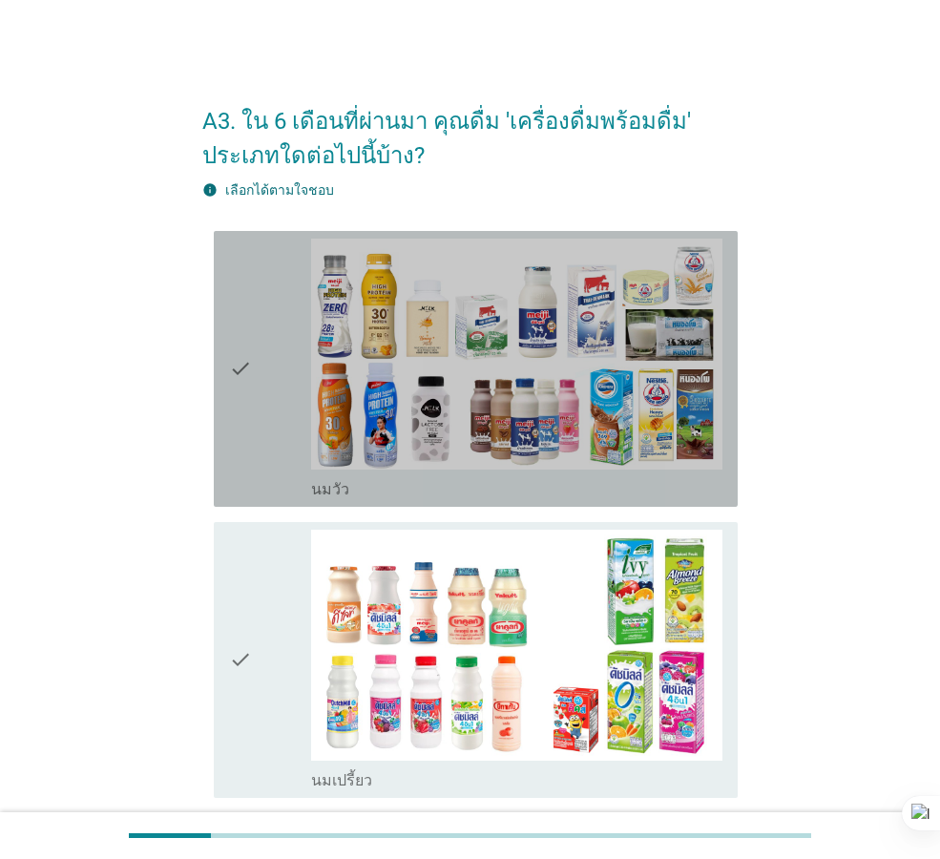
click at [242, 410] on icon "check" at bounding box center [240, 369] width 23 height 260
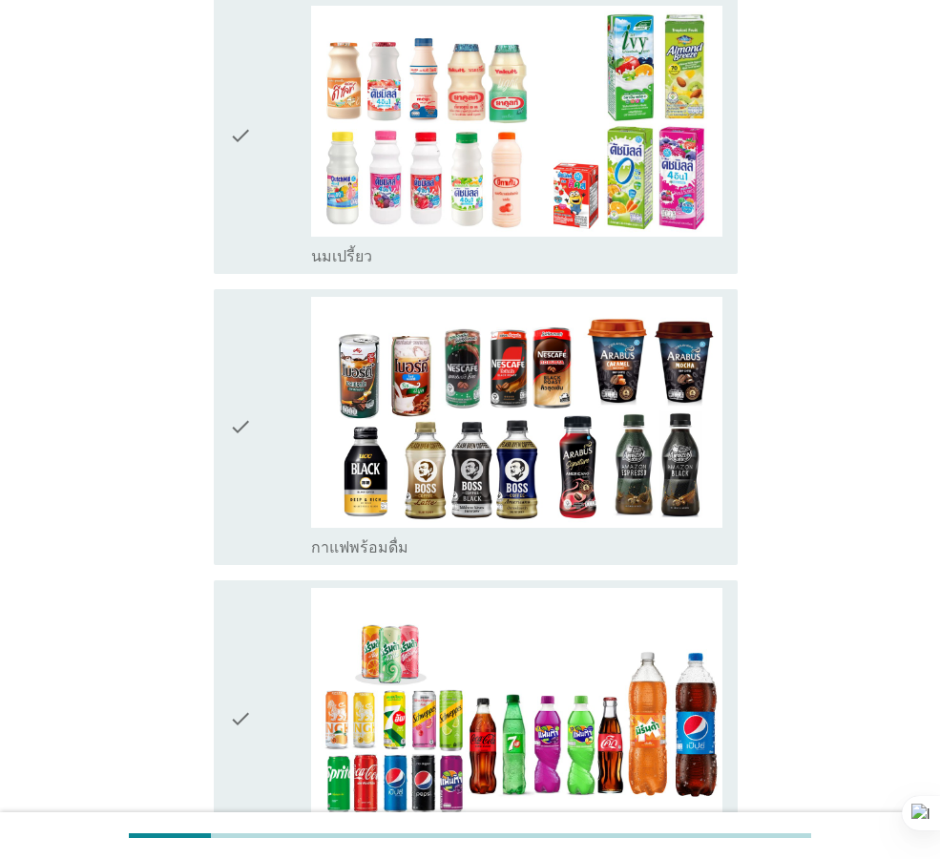
scroll to position [668, 0]
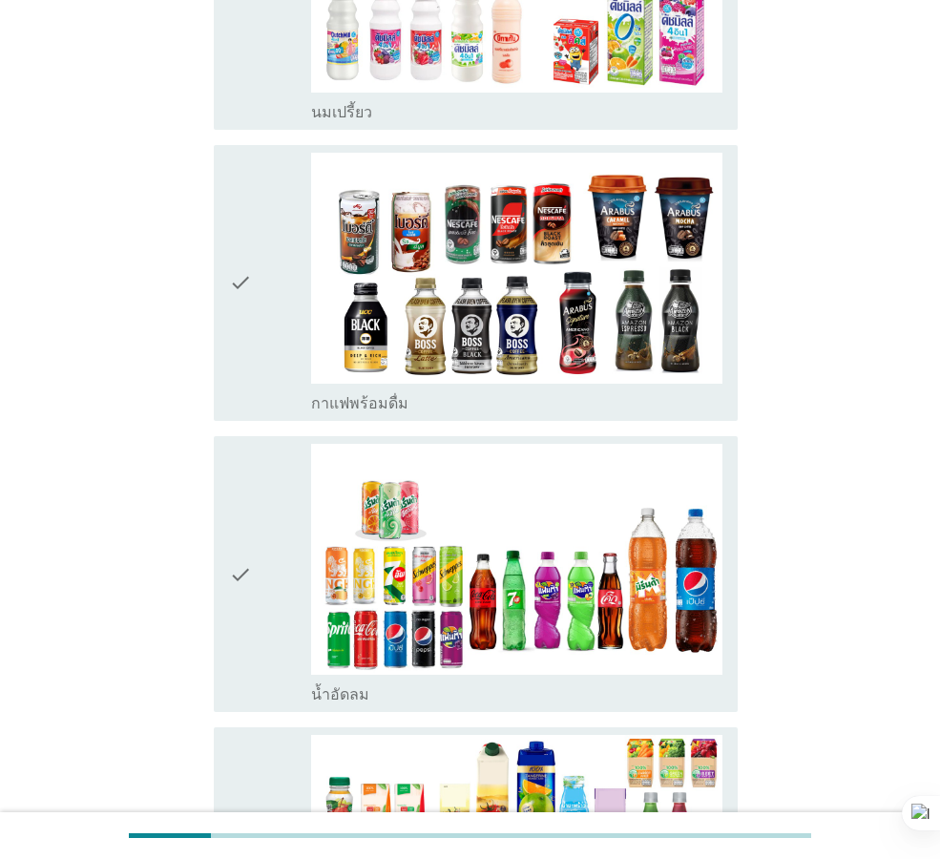
click at [227, 364] on div "check check_box_outline_blank กาแฟพร้อมดื่ม" at bounding box center [476, 283] width 524 height 276
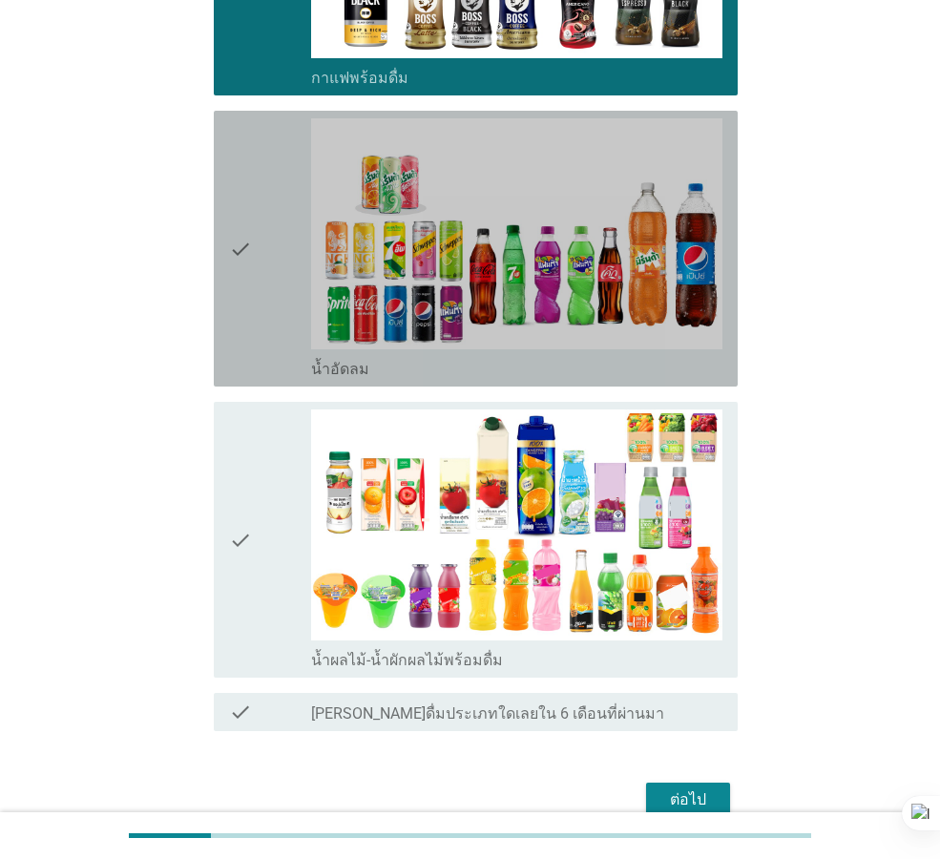
click at [228, 267] on div "check check_box น้ำอัดลม" at bounding box center [476, 249] width 524 height 276
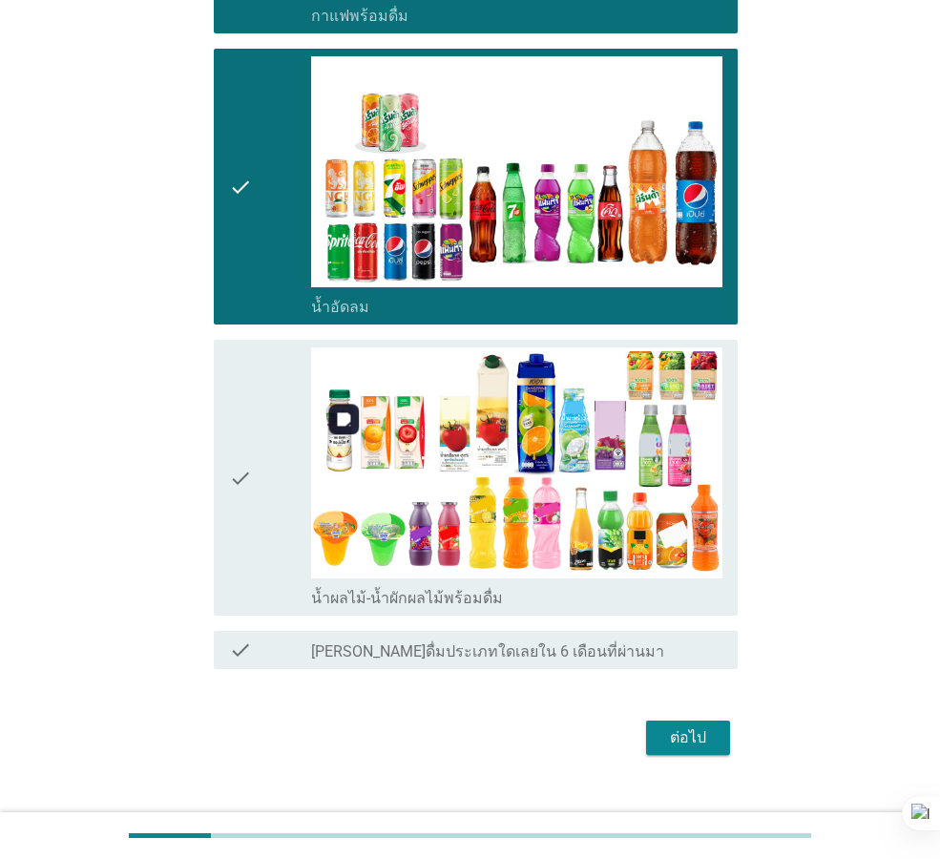
scroll to position [1089, 0]
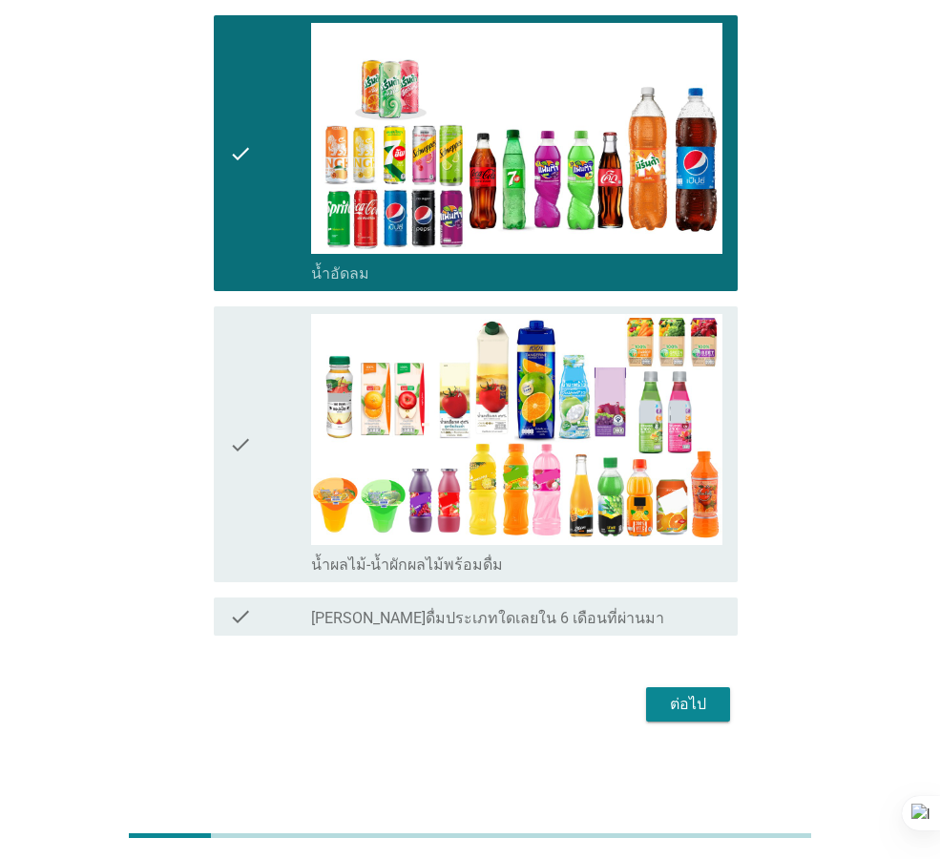
click at [675, 704] on div "ต่อไป" at bounding box center [687, 704] width 53 height 23
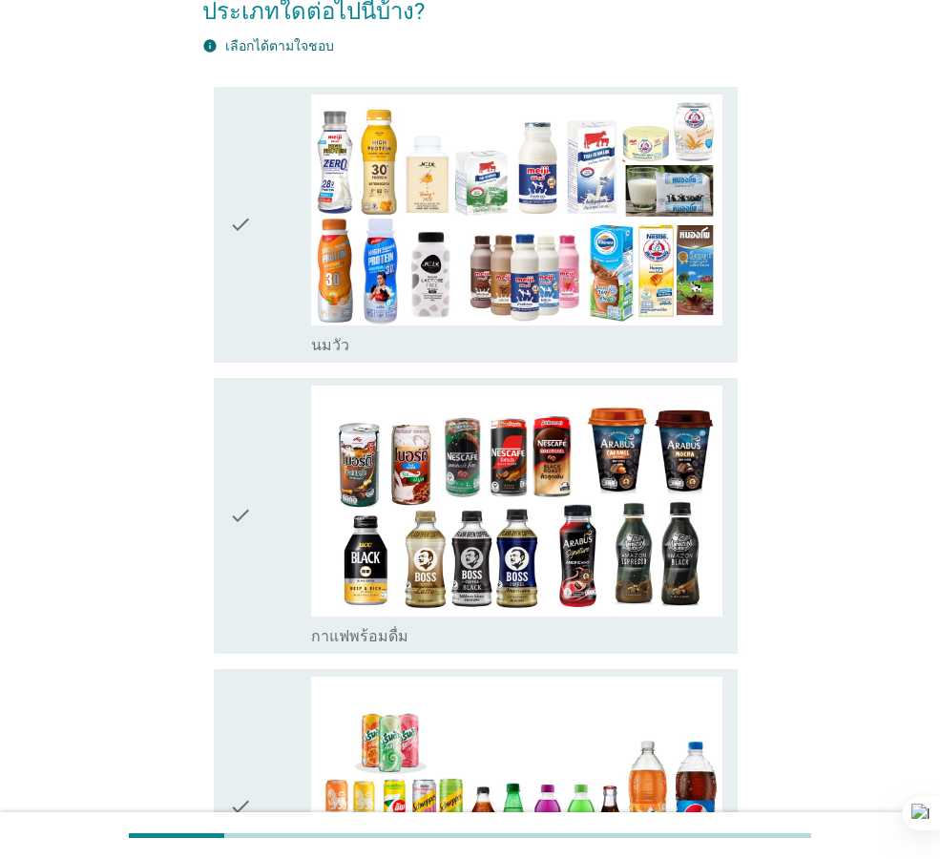
scroll to position [191, 0]
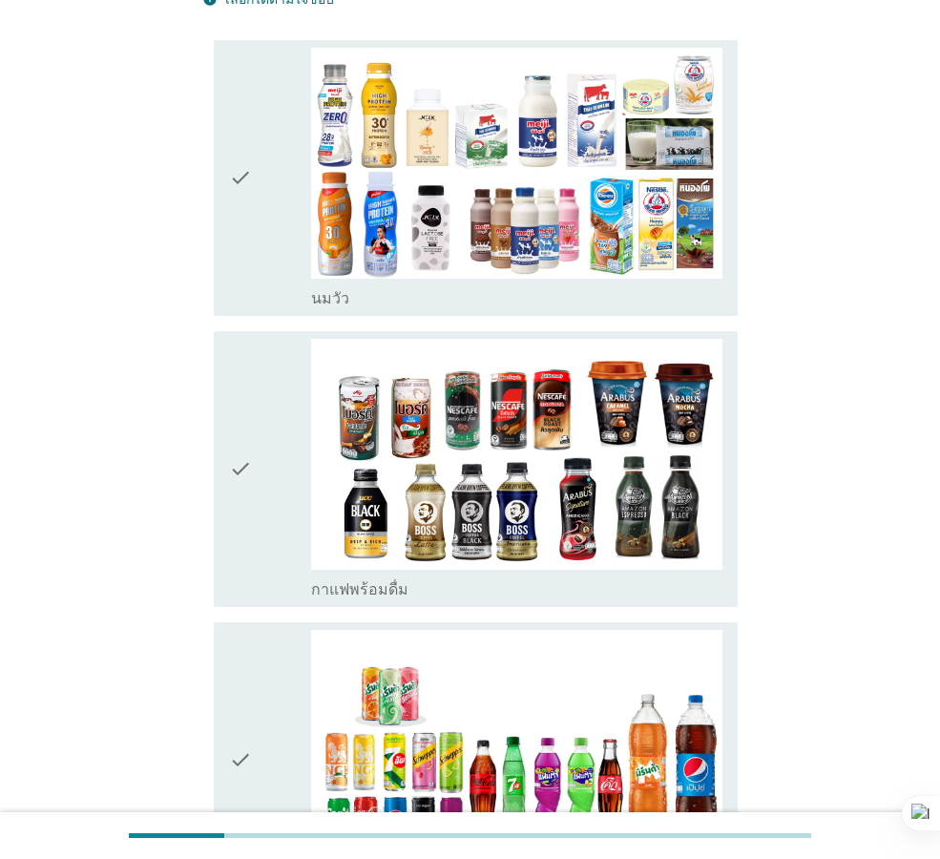
click at [240, 210] on icon "check" at bounding box center [240, 178] width 23 height 260
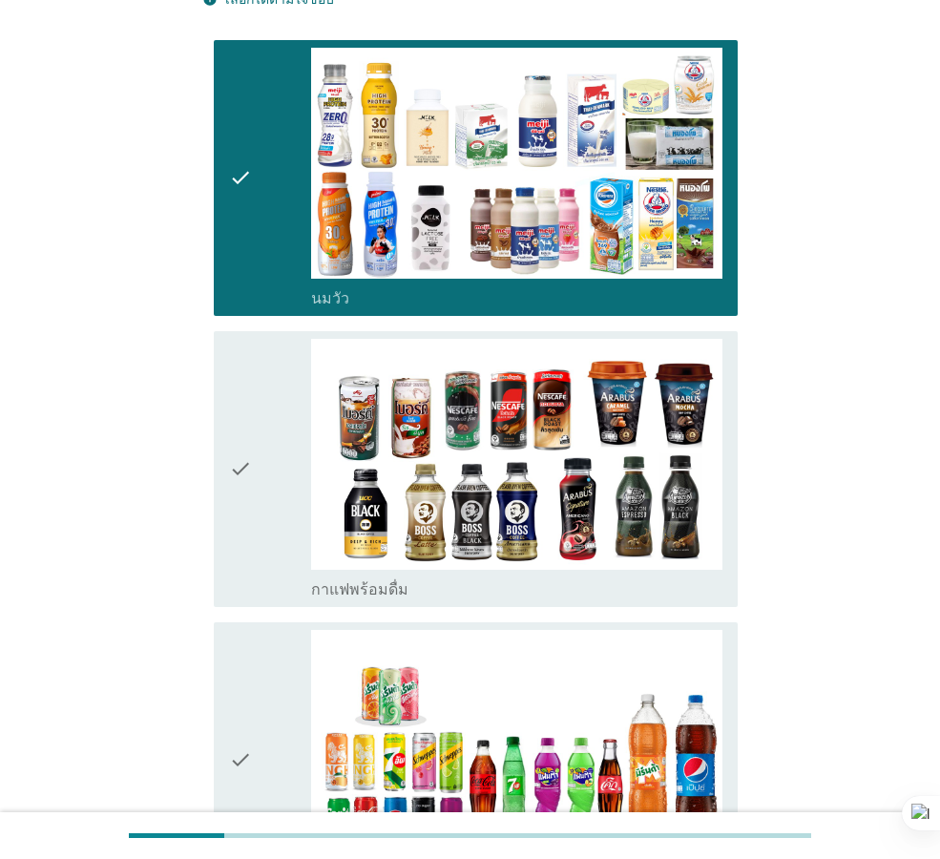
click at [273, 469] on div "check" at bounding box center [270, 469] width 82 height 260
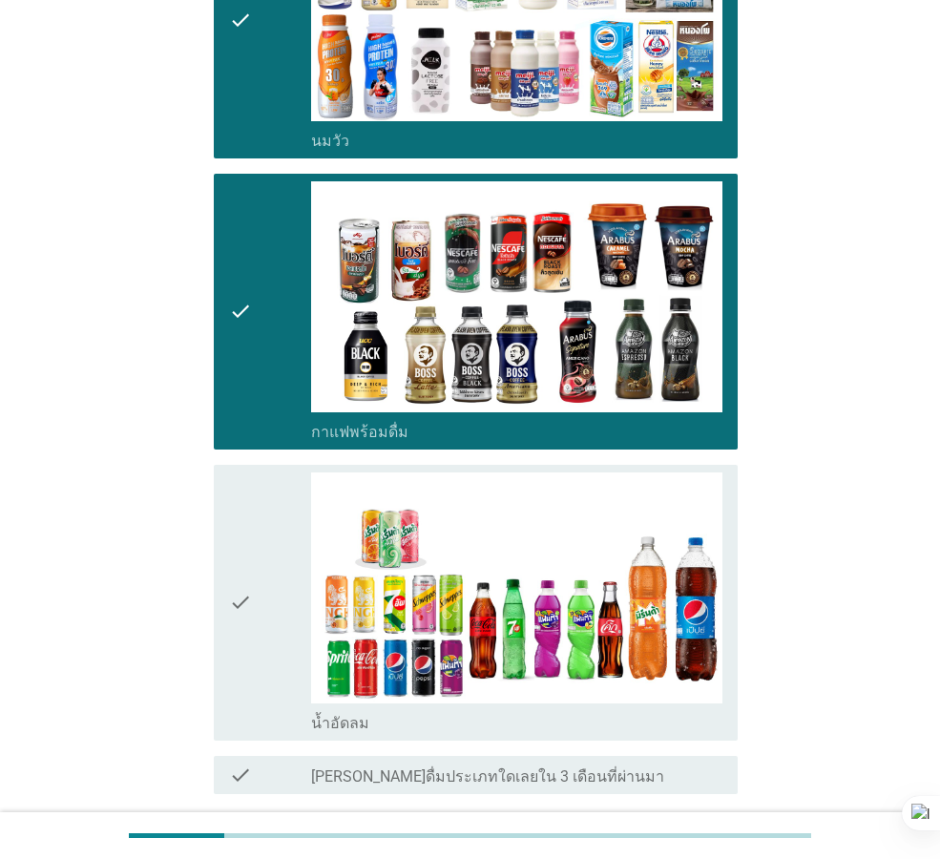
scroll to position [507, 0]
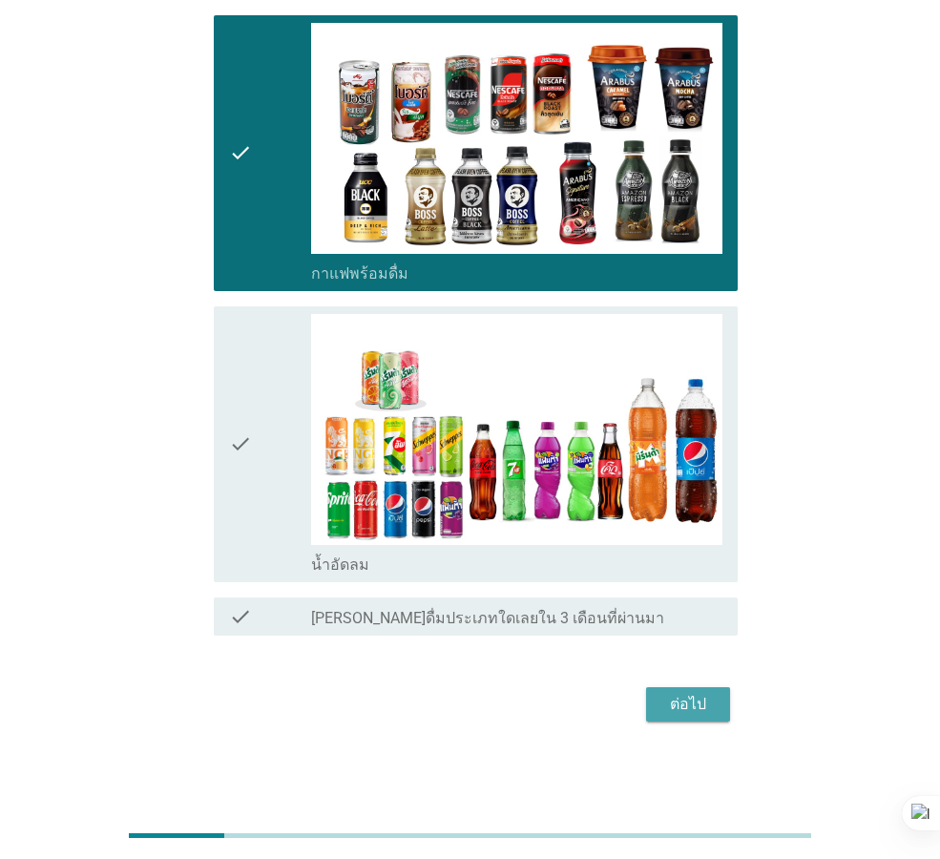
click at [701, 699] on div "ต่อไป" at bounding box center [687, 704] width 53 height 23
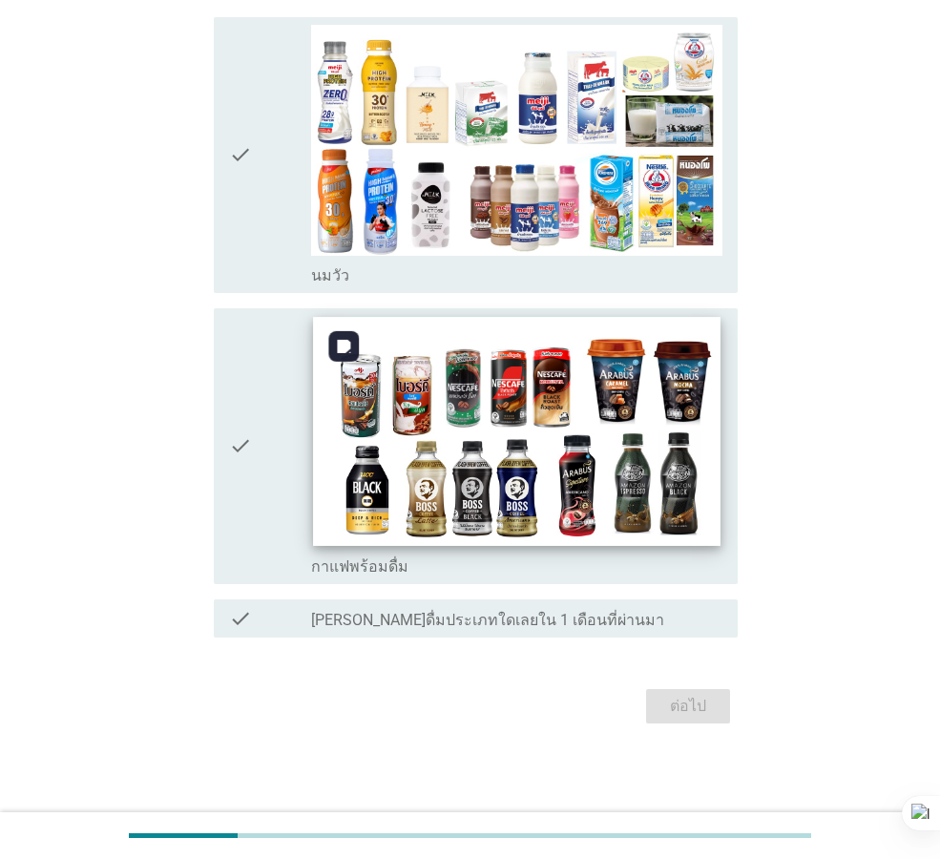
scroll to position [215, 0]
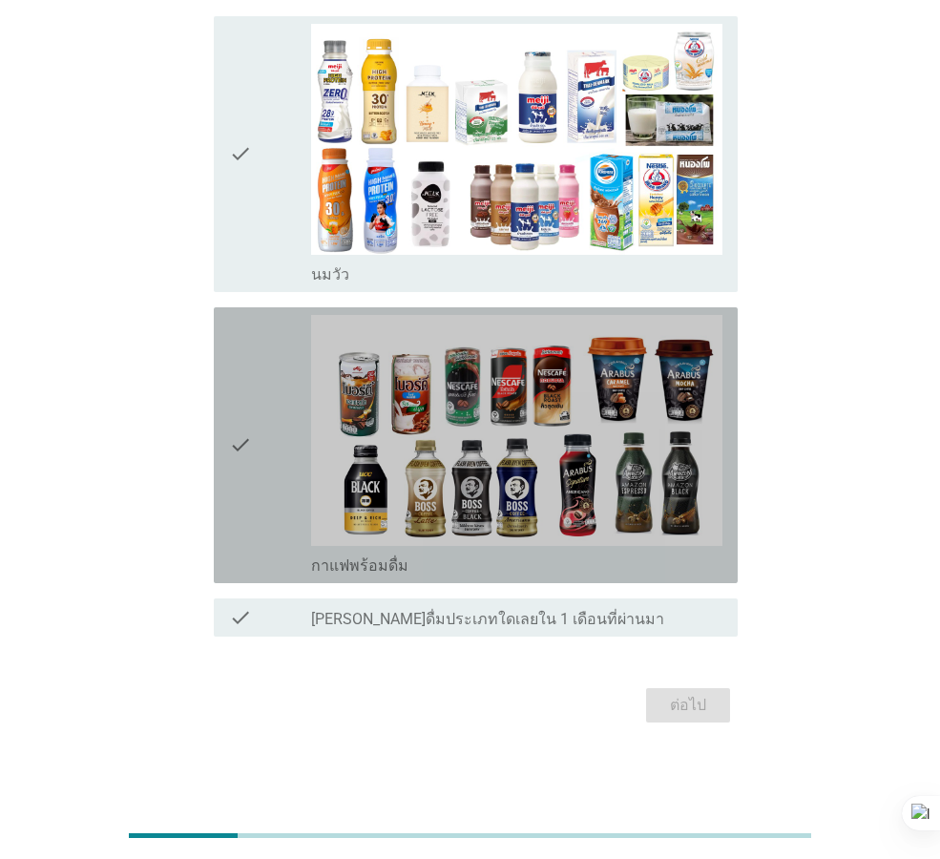
click at [264, 455] on div "check" at bounding box center [270, 445] width 82 height 260
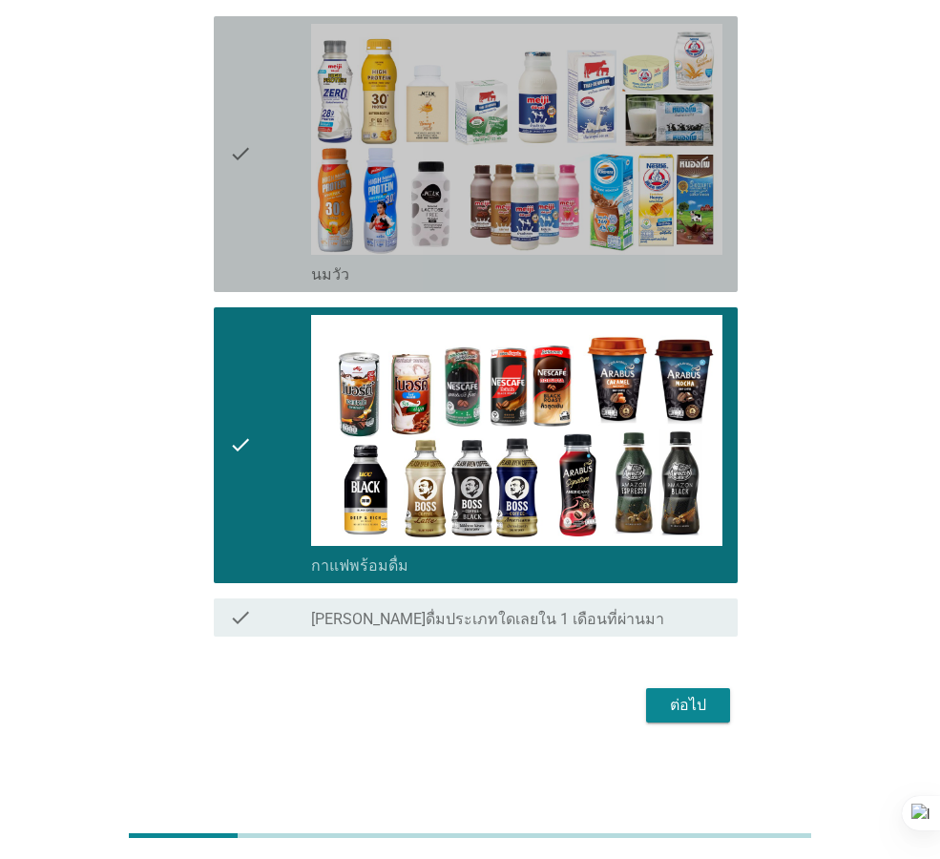
drag, startPoint x: 246, startPoint y: 209, endPoint x: 255, endPoint y: 215, distance: 10.3
click at [247, 209] on icon "check" at bounding box center [240, 154] width 23 height 260
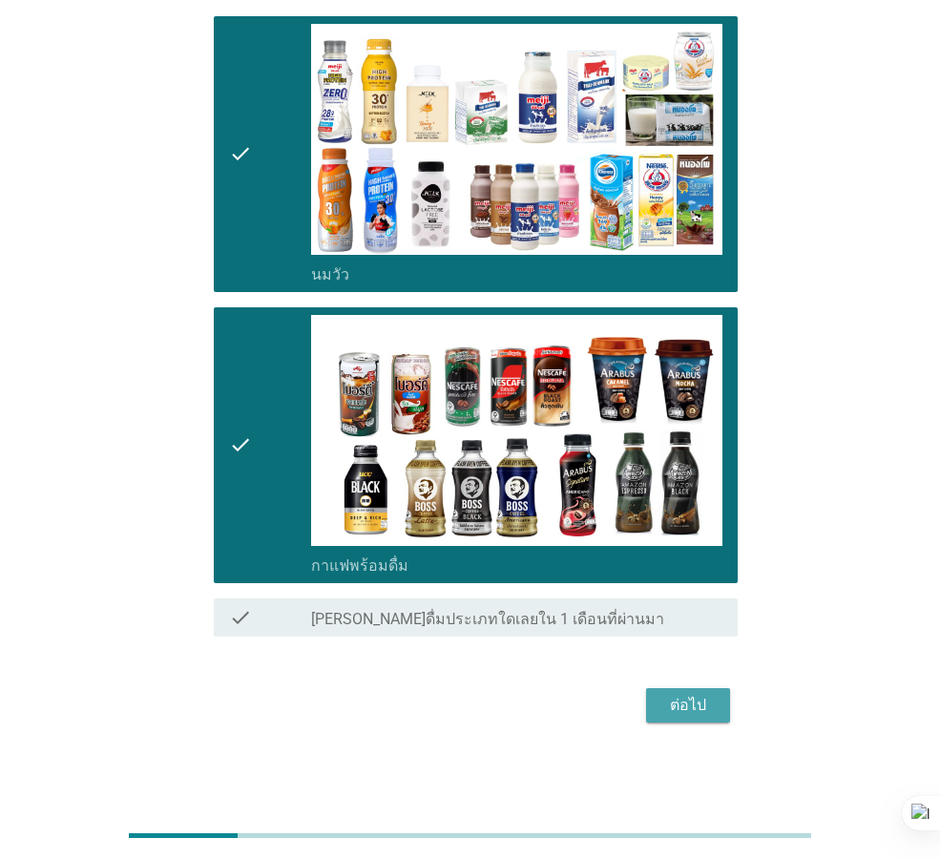
click at [695, 702] on div "ต่อไป" at bounding box center [687, 705] width 53 height 23
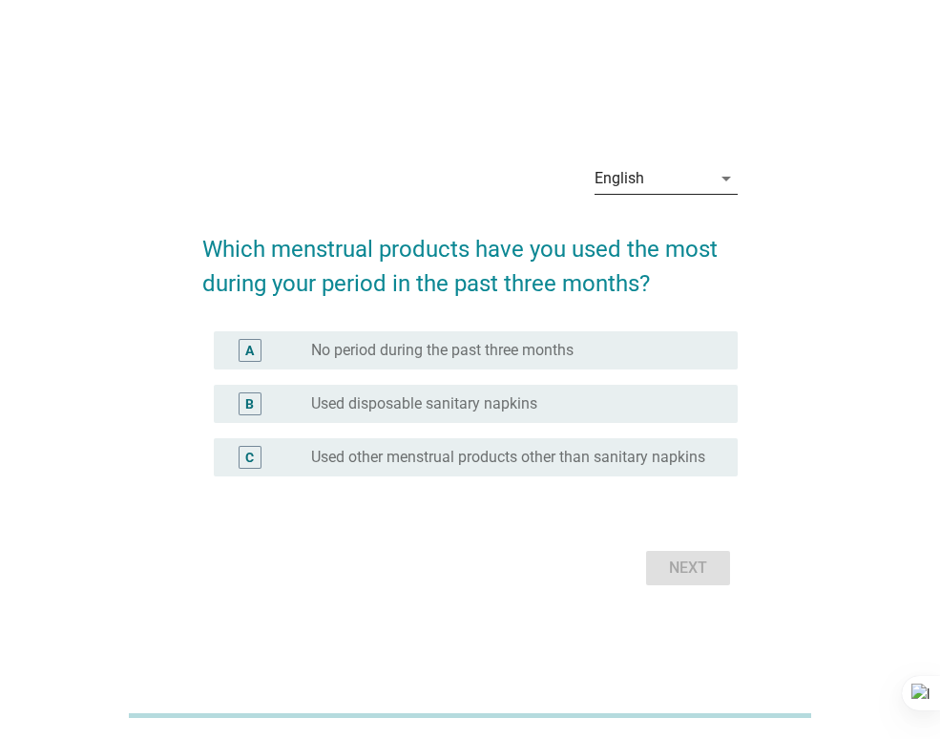
click at [640, 184] on div "English" at bounding box center [652, 178] width 116 height 31
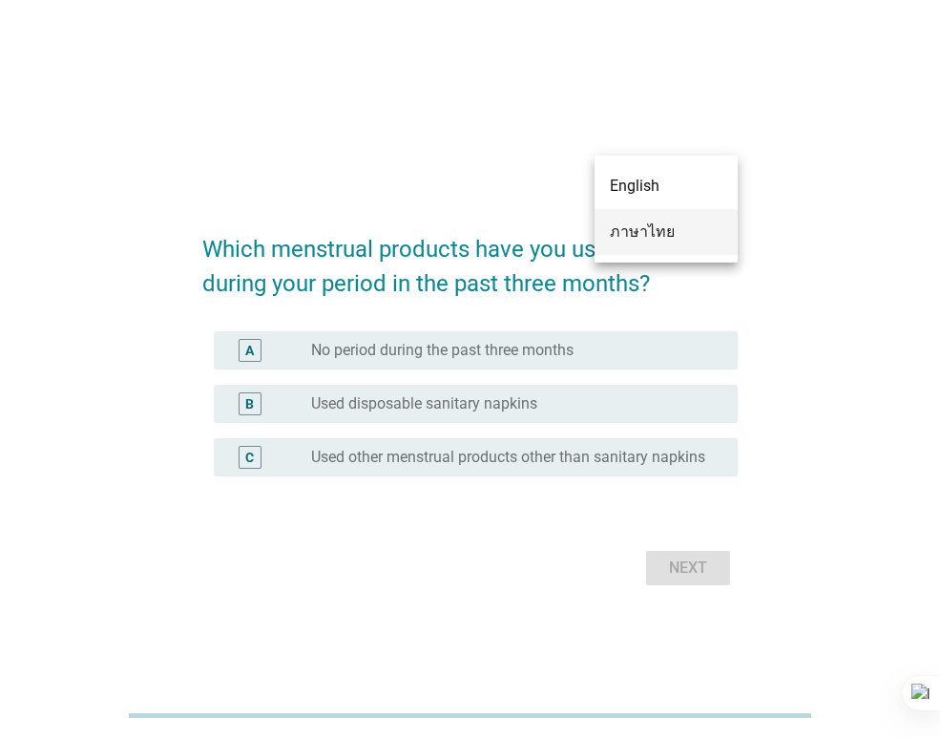
click at [647, 227] on div "ภาษาไทย" at bounding box center [666, 231] width 113 height 23
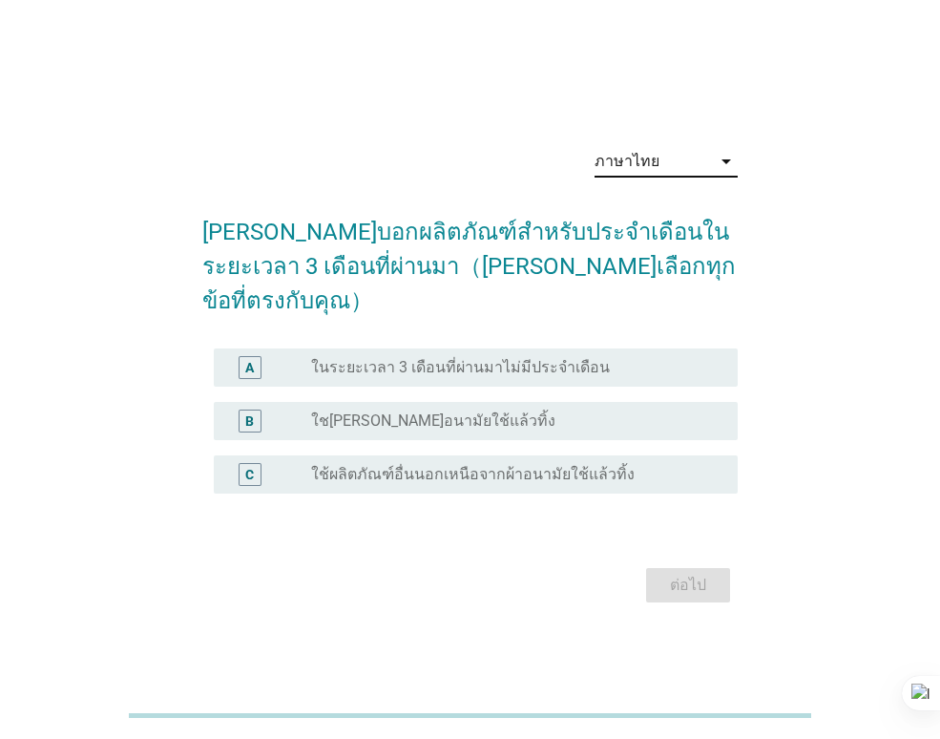
click at [389, 411] on label "ใชเผ้าอนามัยใช้แล้วทิ้ง" at bounding box center [433, 420] width 244 height 19
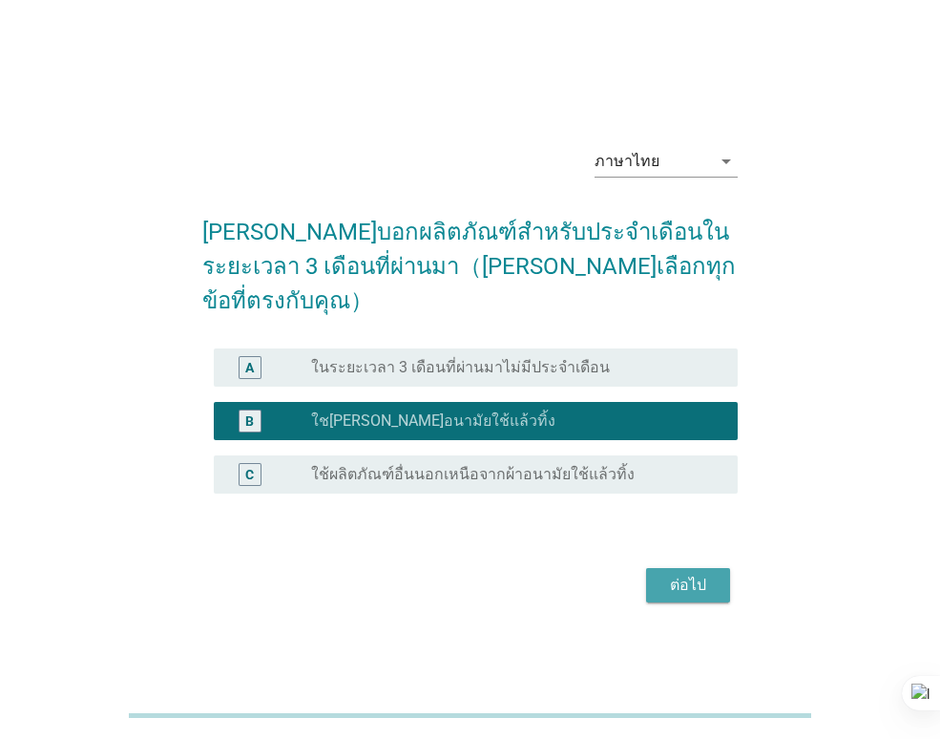
click at [685, 573] on div "ต่อไป" at bounding box center [687, 584] width 53 height 23
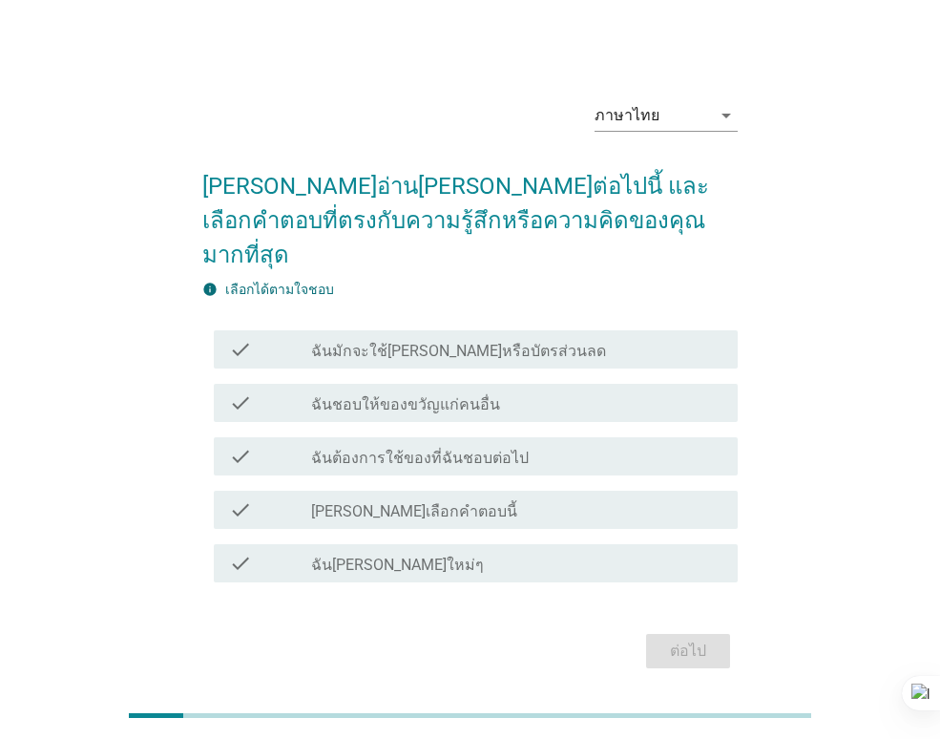
click at [528, 445] on div "check_box_outline_blank ฉันต้องการใช้ของที่ฉันชอบต่อไป" at bounding box center [516, 456] width 411 height 23
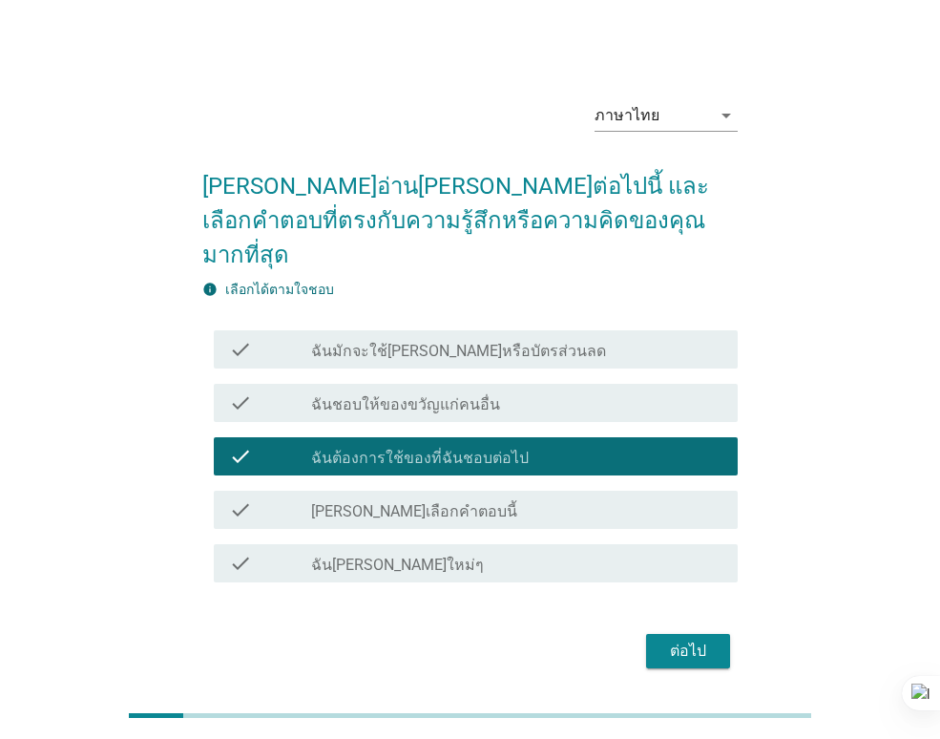
click at [587, 338] on div "check_box_outline_blank ฉันมักจะใช้คูปองหรือบัตรส่วนลด" at bounding box center [516, 349] width 411 height 23
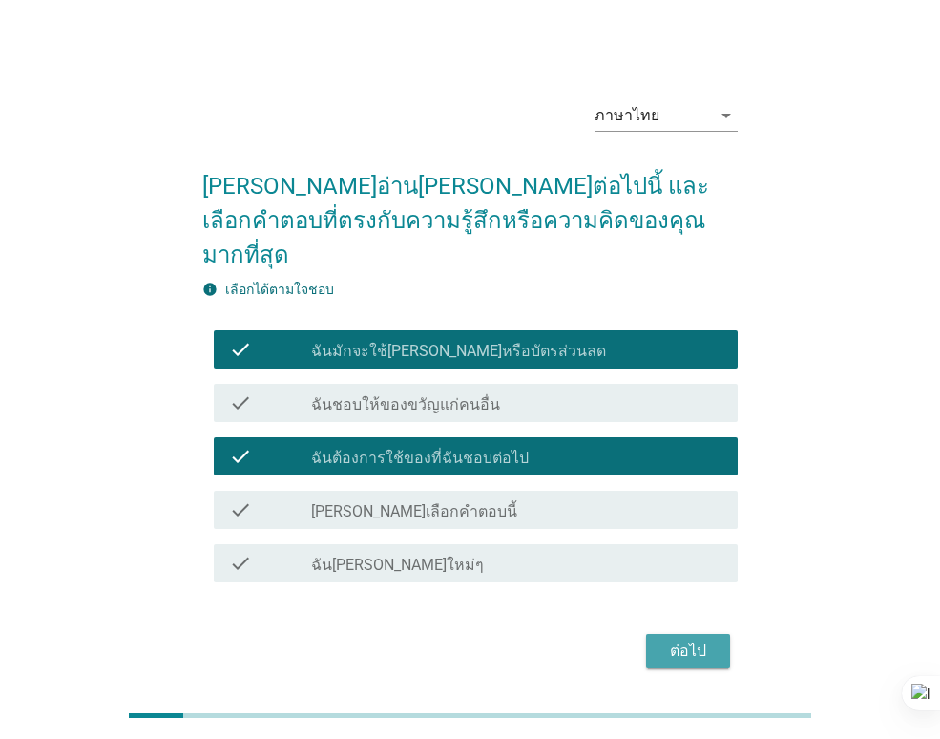
click at [694, 639] on div "ต่อไป" at bounding box center [687, 650] width 53 height 23
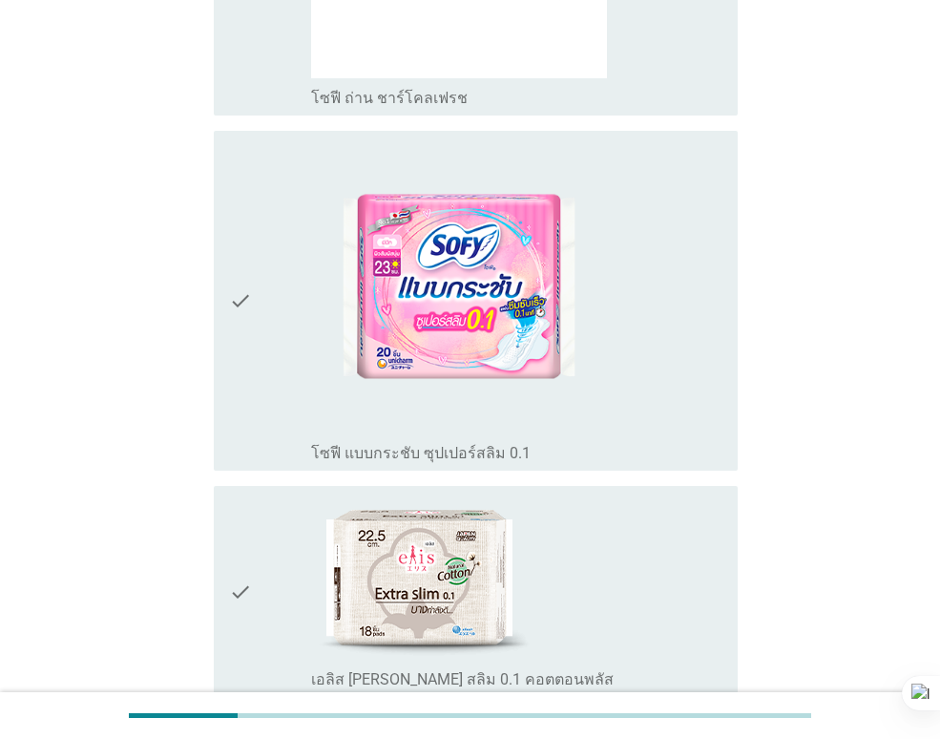
scroll to position [1622, 0]
click at [683, 405] on div "check_box_outline_blank โซฟี แบบกระชับ ซุปเปอร์สลิม 0.1" at bounding box center [516, 299] width 411 height 325
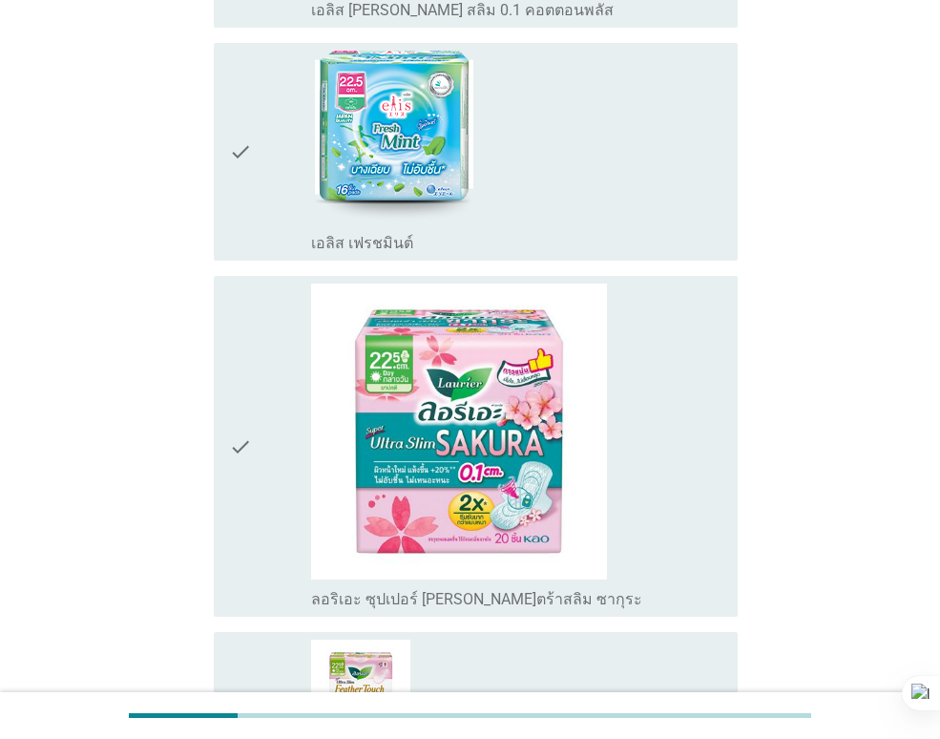
scroll to position [2958, 0]
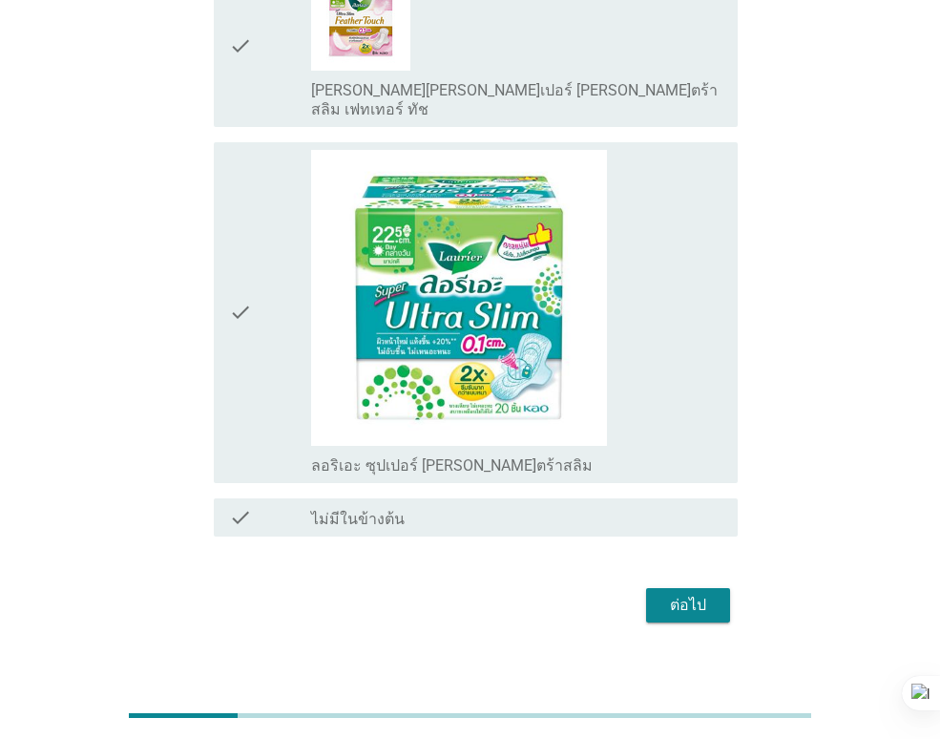
click at [683, 405] on div "check_box_outline_blank ลอริเอะ ซุปเปอร์ อัลตร้าสลิม" at bounding box center [516, 312] width 411 height 325
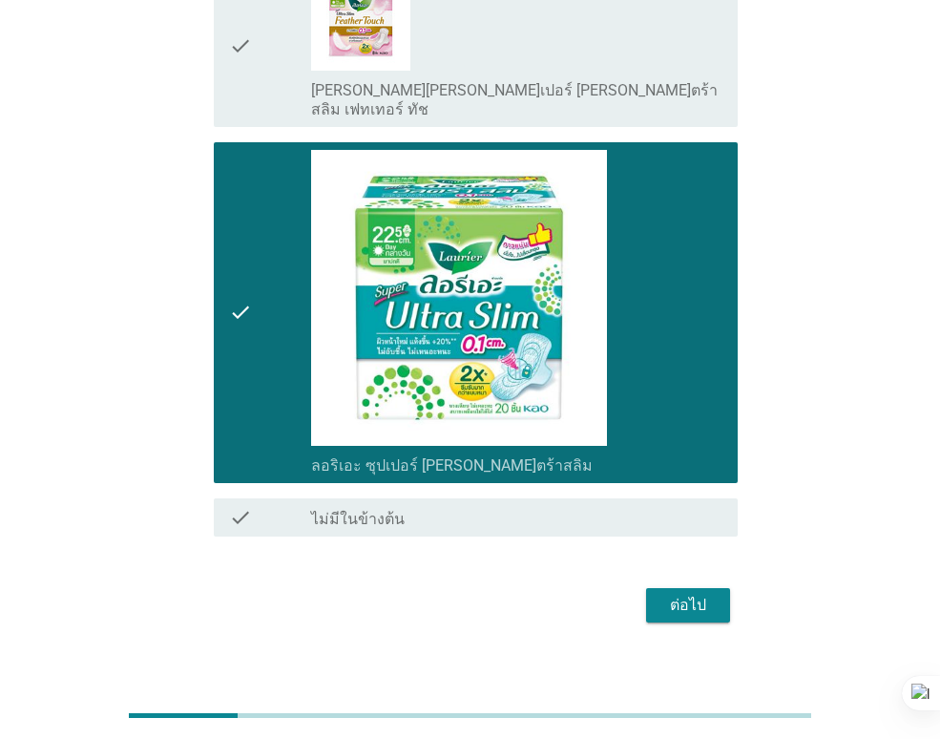
click at [719, 593] on button "ต่อไป" at bounding box center [688, 605] width 84 height 34
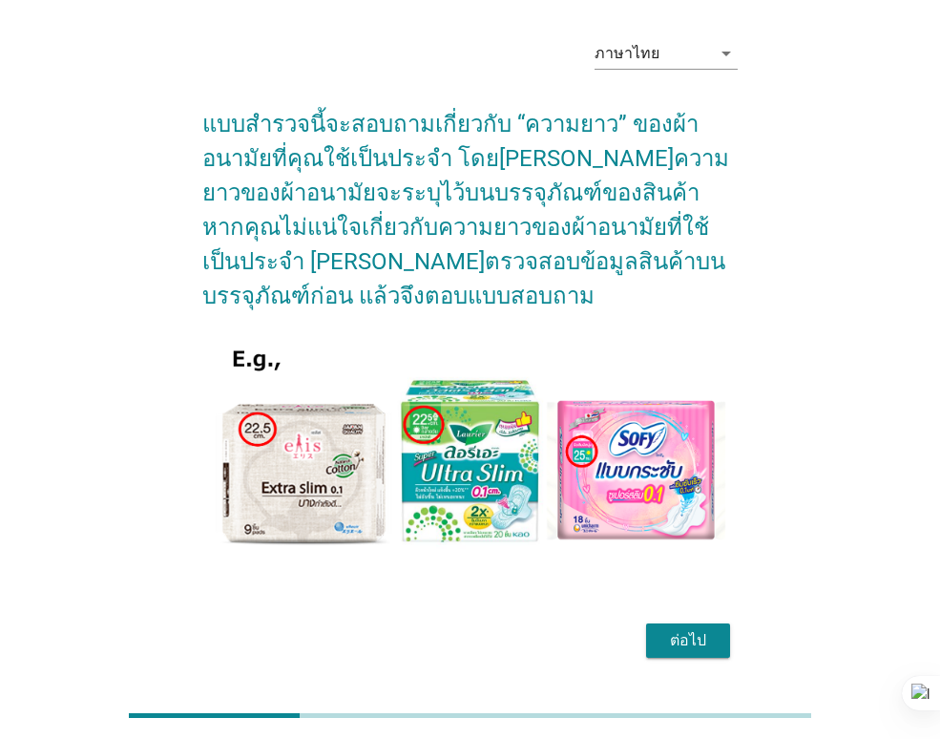
scroll to position [95, 0]
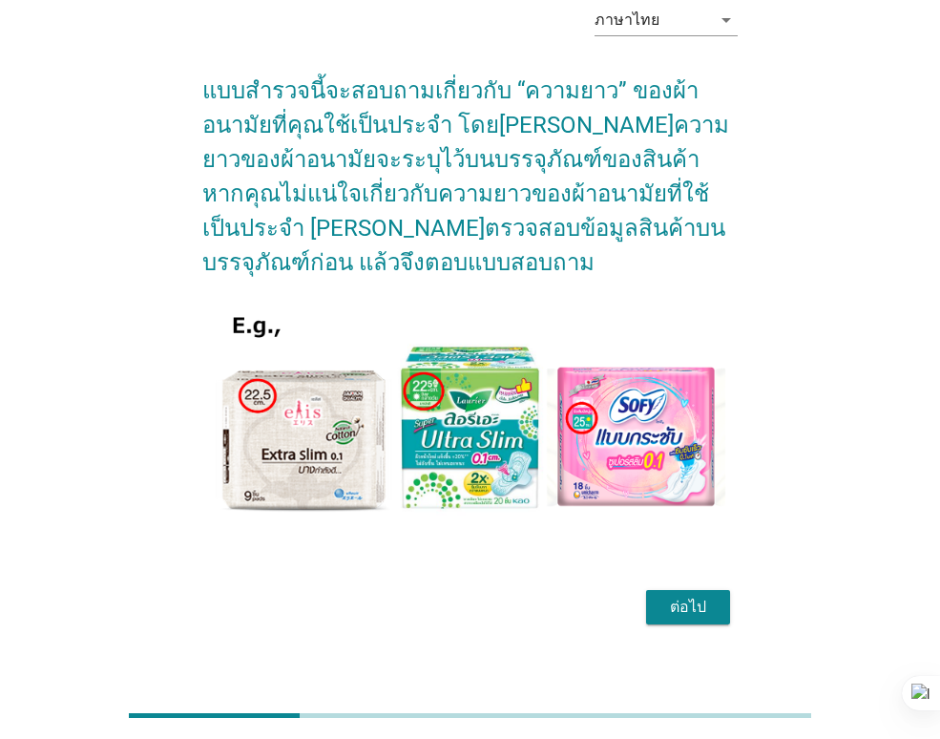
click at [779, 253] on div "ภาษาไทย arrow_drop_down แบบสำรวจนี้จะสอบถามเกี่ยวกับ “ความยาว” ของผ้าอนามัยที่ค…" at bounding box center [470, 309] width 848 height 671
click at [842, 259] on div "ภาษาไทย arrow_drop_down แบบสำรวจนี้จะสอบถามเกี่ยวกับ “ความยาว” ของผ้าอนามัยที่ค…" at bounding box center [470, 309] width 848 height 671
click at [715, 615] on button "ต่อไป" at bounding box center [688, 607] width 84 height 34
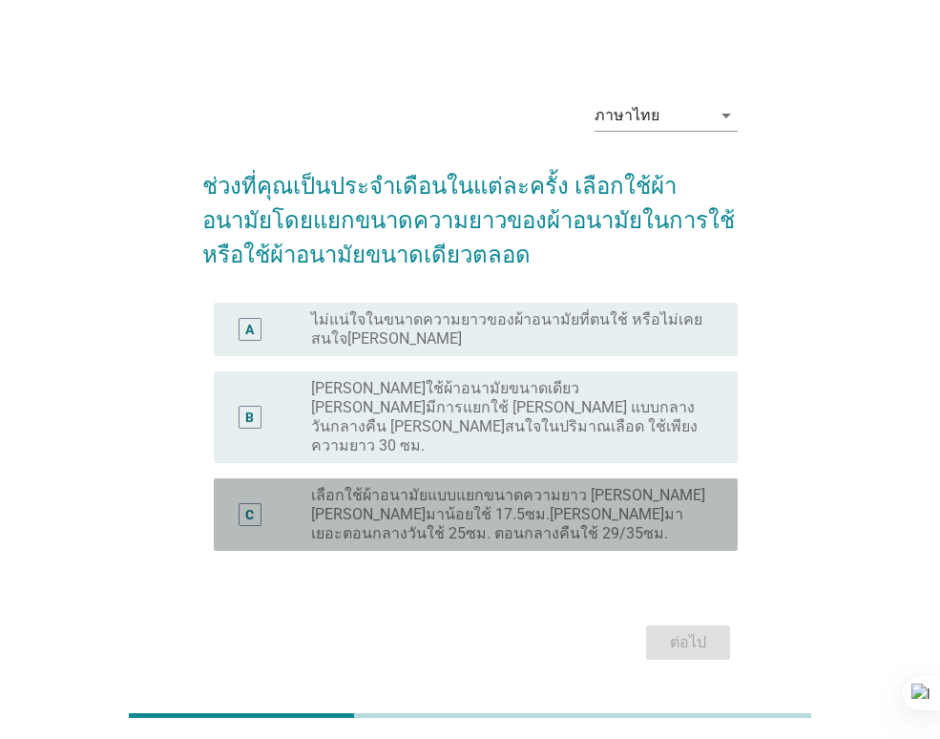
click at [538, 492] on label "เลือกใช้ผ้าอนามัยแบบแยกขนาดความยาว เช่น วันที่มาน้อยใช้ 17.5ซม.วันที่มาเยอะตอนก…" at bounding box center [509, 514] width 396 height 57
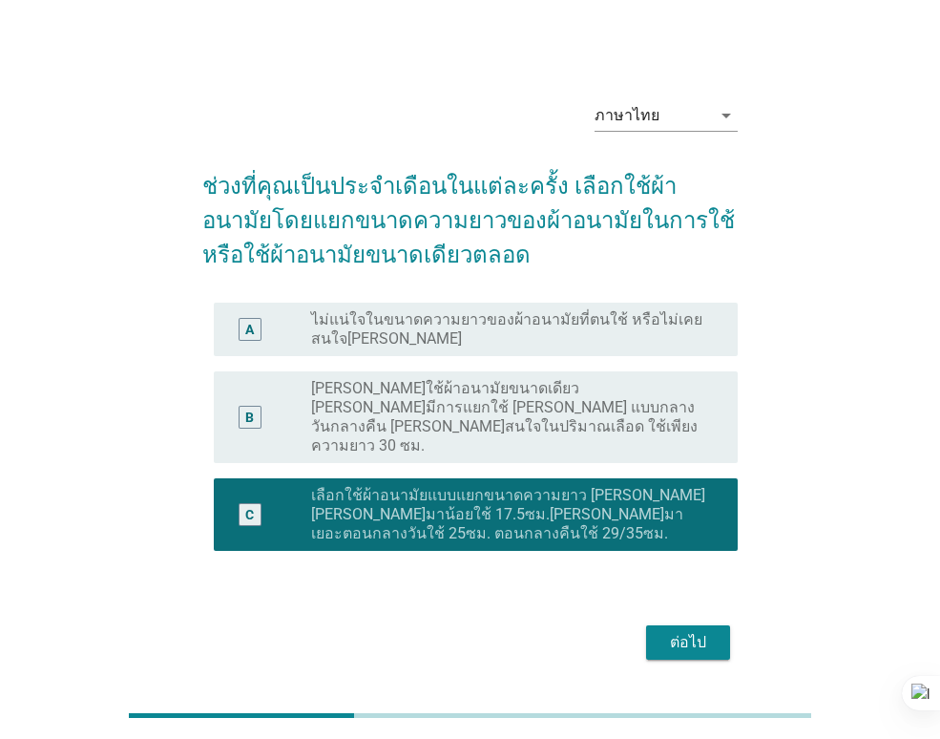
click at [671, 625] on button "ต่อไป" at bounding box center [688, 642] width 84 height 34
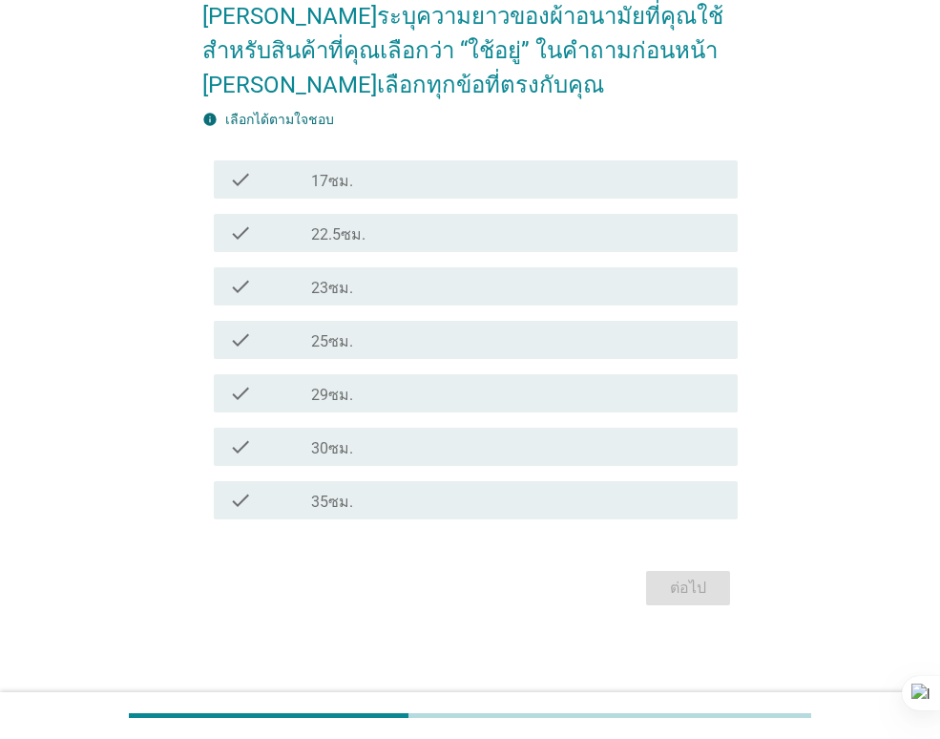
scroll to position [173, 0]
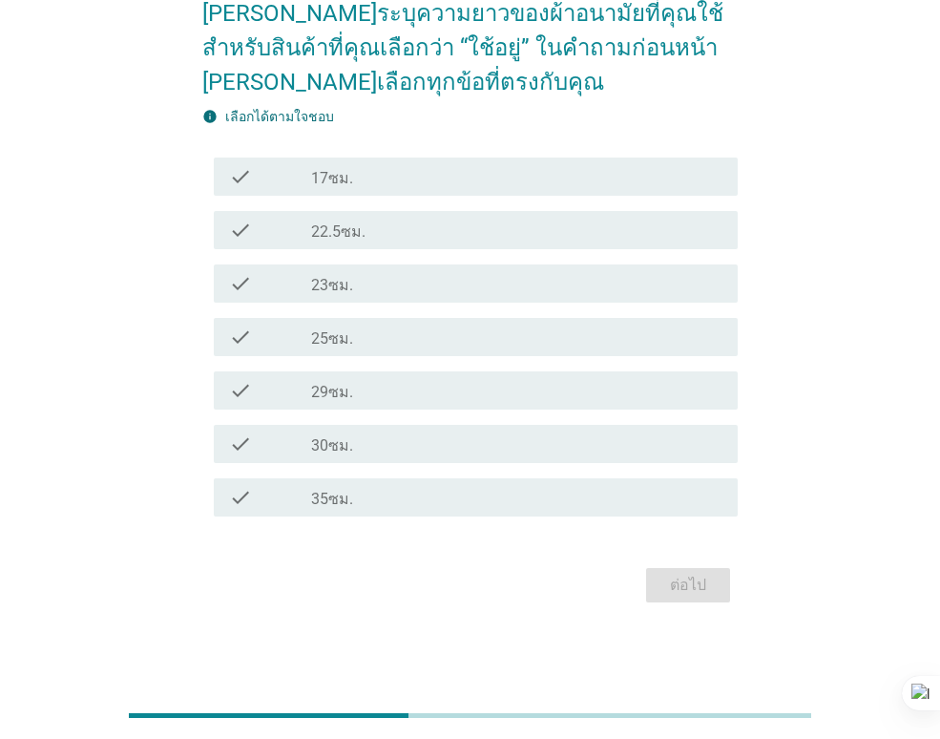
click at [359, 237] on label "22.5ซม." at bounding box center [338, 231] width 54 height 19
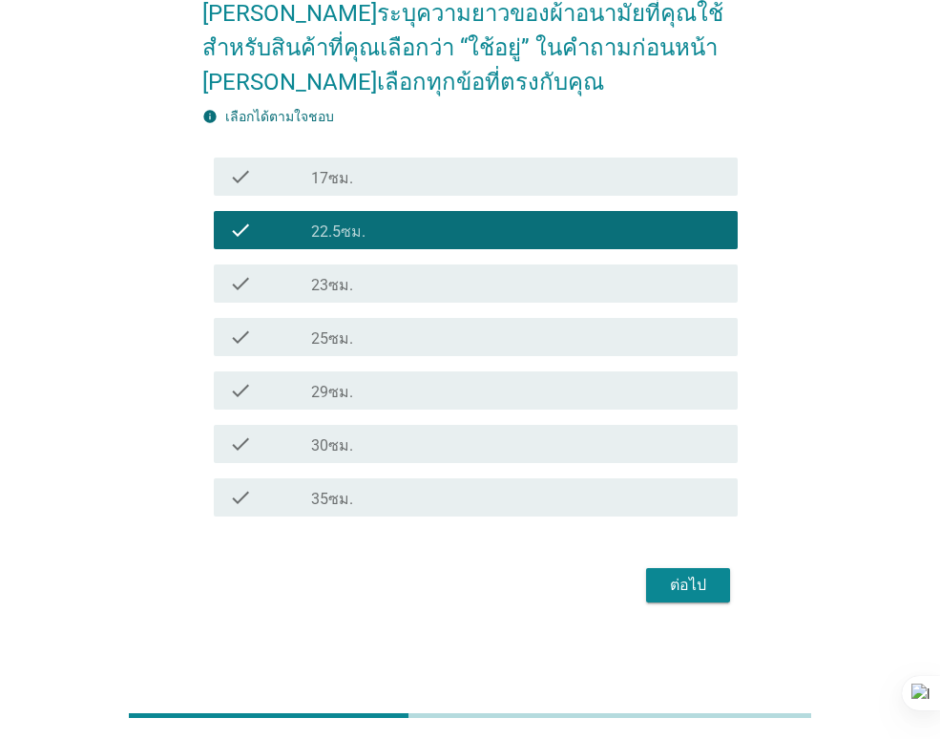
click at [377, 233] on div "check_box 22.5ซม." at bounding box center [516, 230] width 411 height 23
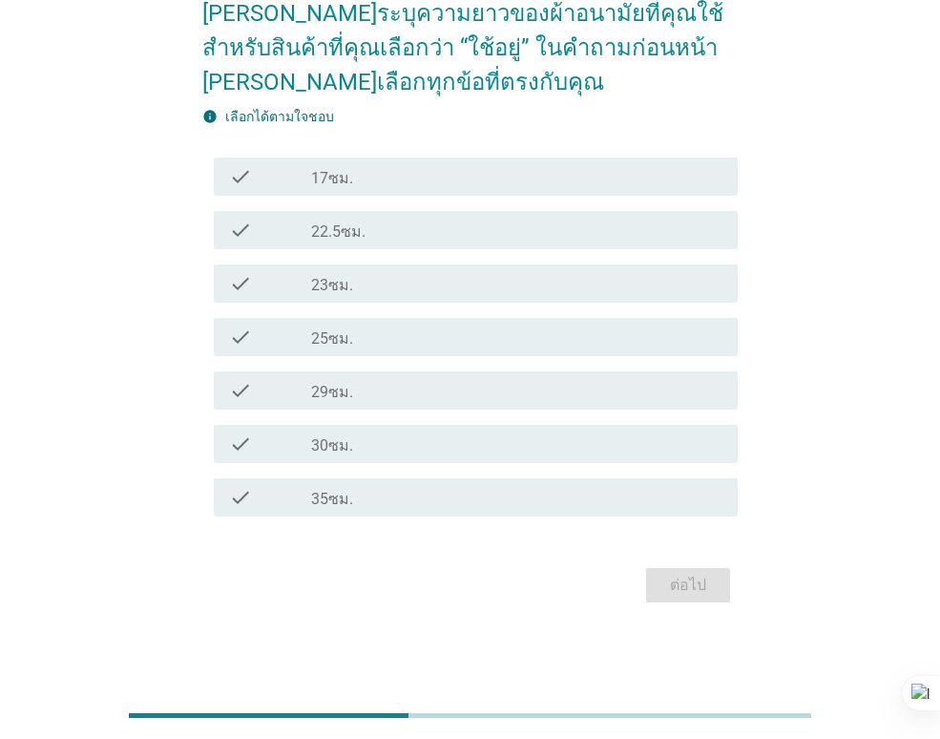
click at [374, 281] on div "check_box_outline_blank 23ซม." at bounding box center [516, 283] width 411 height 23
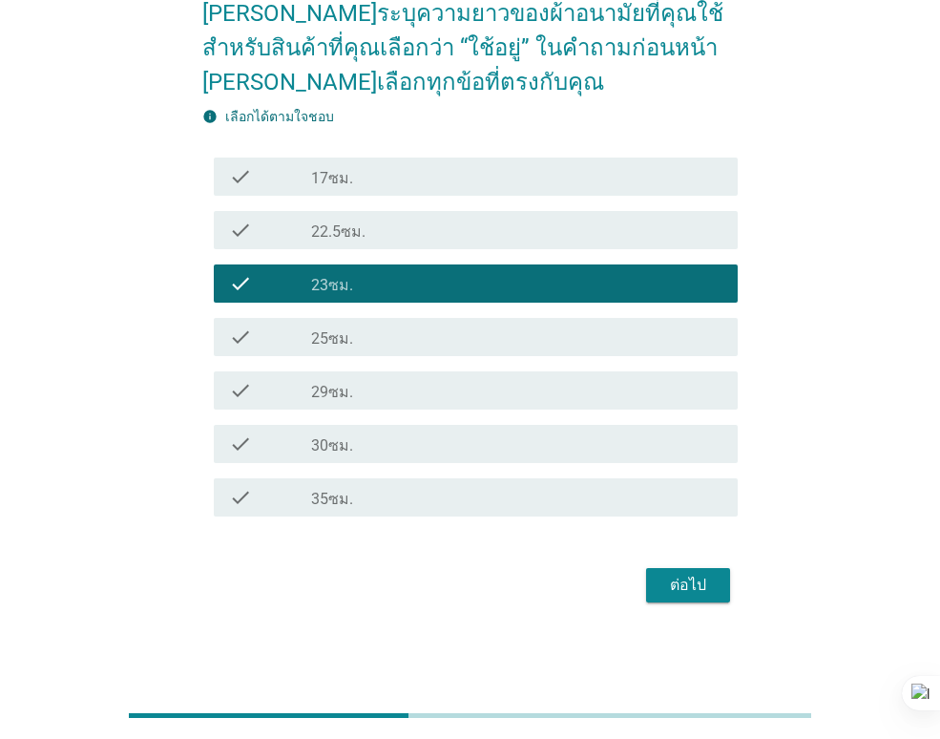
click at [378, 397] on div "check_box_outline_blank 29ซม." at bounding box center [516, 390] width 411 height 23
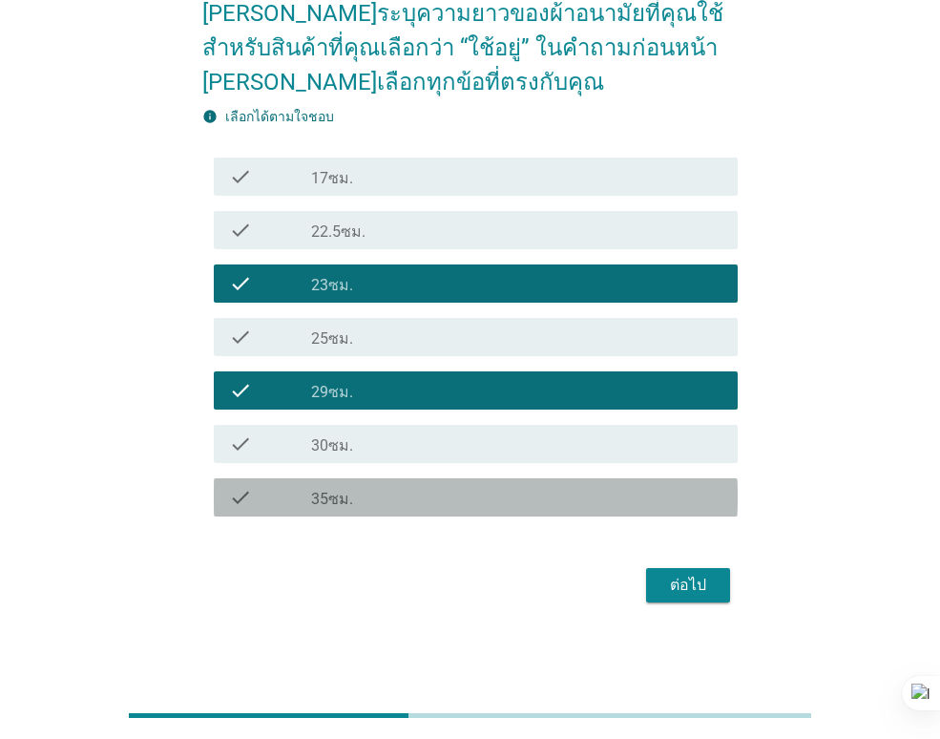
click at [391, 501] on div "check_box_outline_blank 35ซม." at bounding box center [516, 497] width 411 height 23
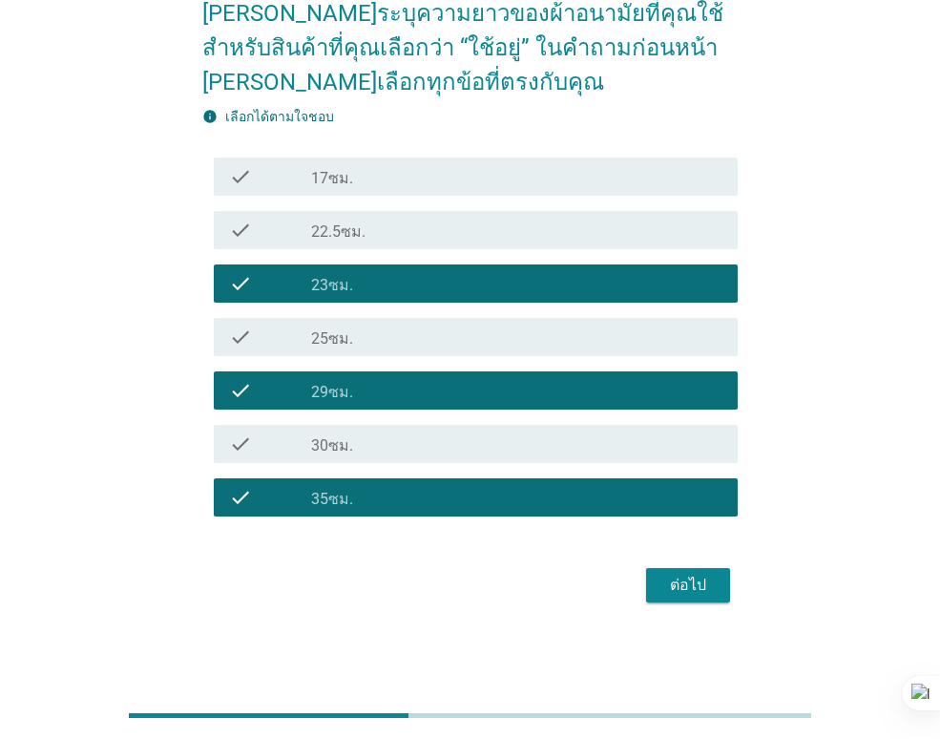
click at [651, 584] on button "ต่อไป" at bounding box center [688, 585] width 84 height 34
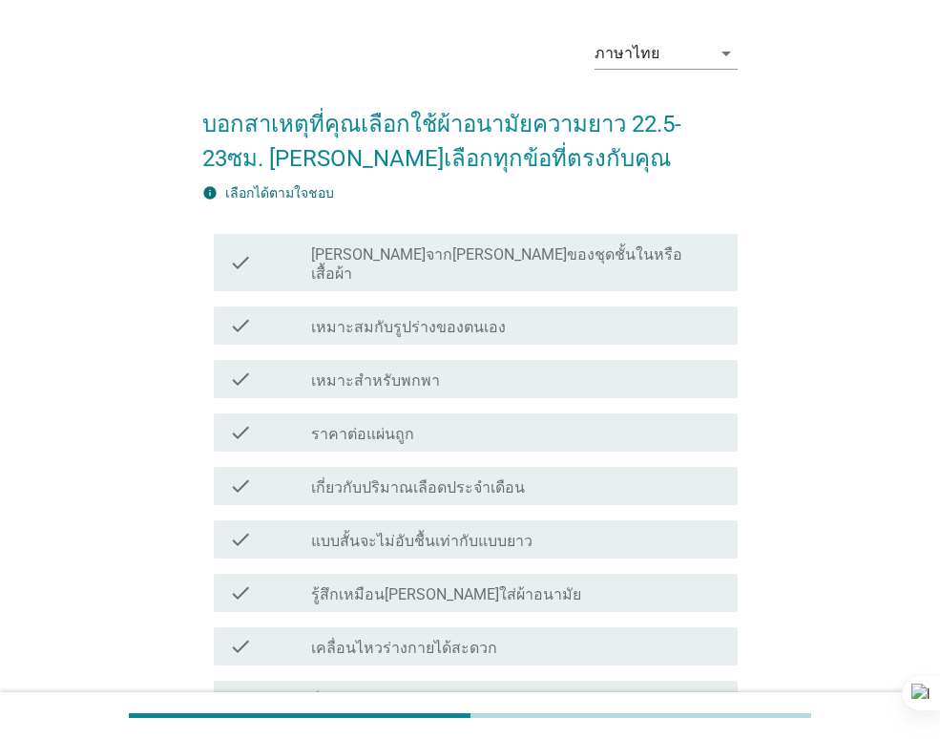
scroll to position [95, 0]
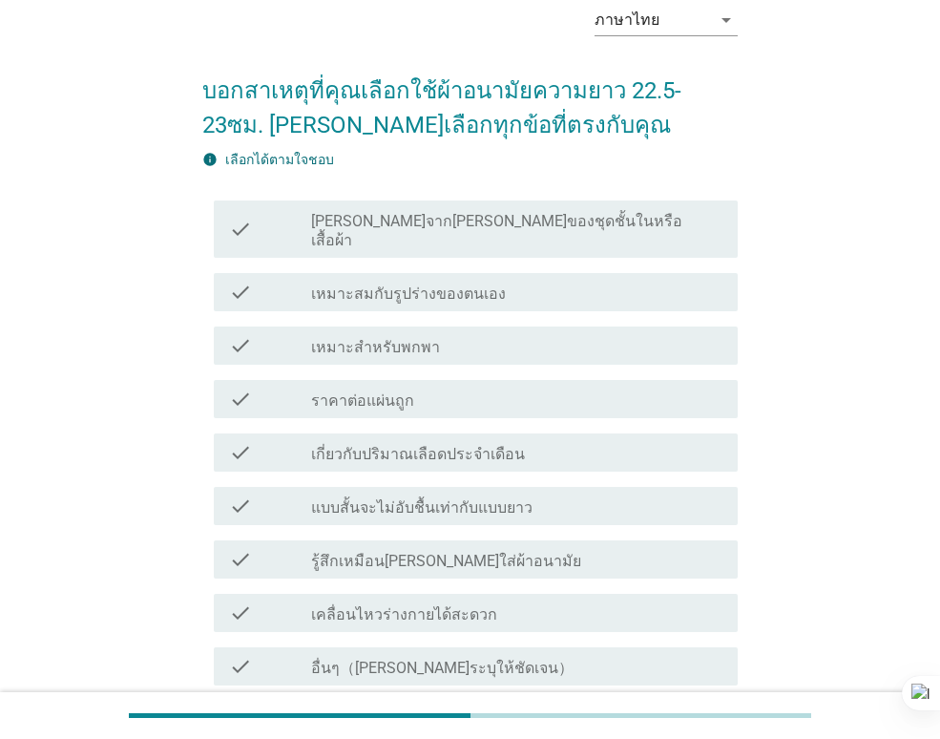
click at [566, 441] on div "check_box_outline_blank เกี่ยวกับปริมาณเลือดประจำเดือน" at bounding box center [516, 452] width 411 height 23
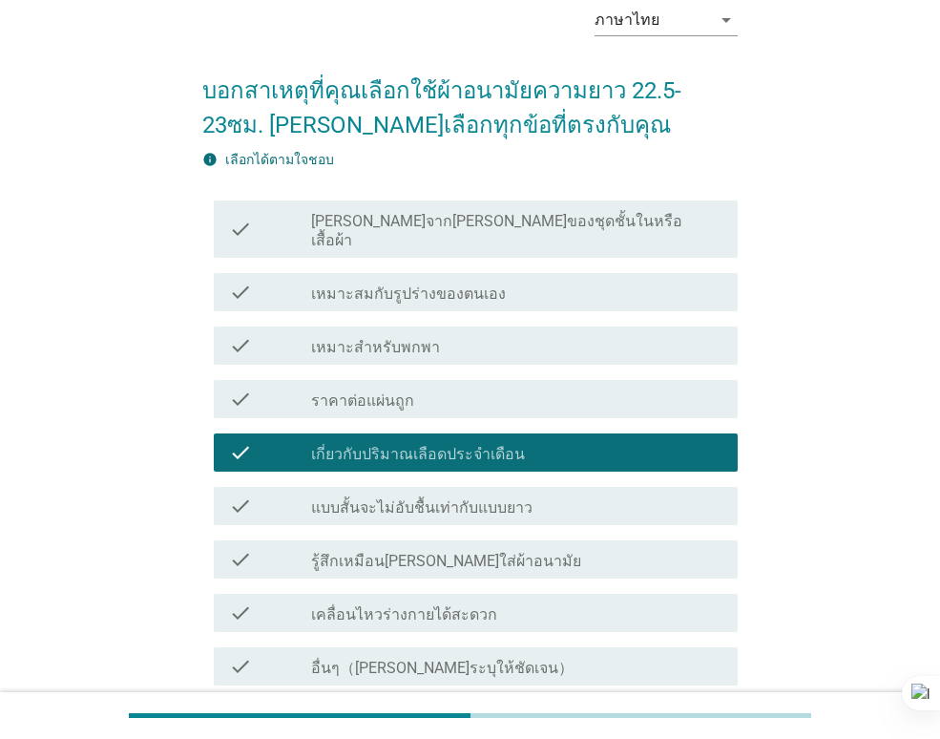
scroll to position [245, 0]
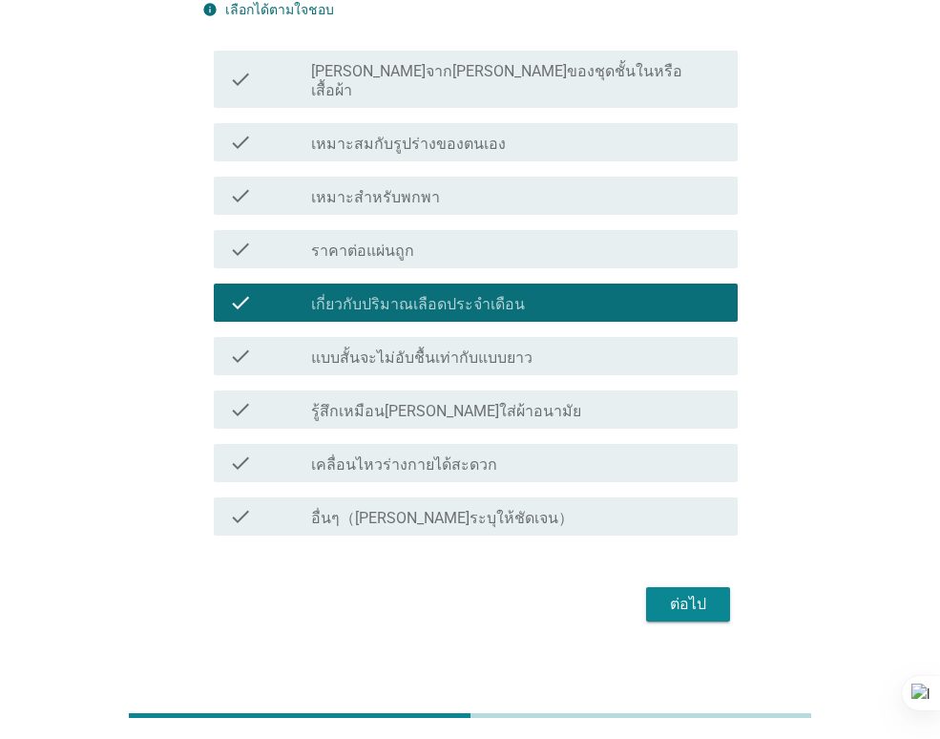
click at [661, 593] on div "ต่อไป" at bounding box center [687, 604] width 53 height 23
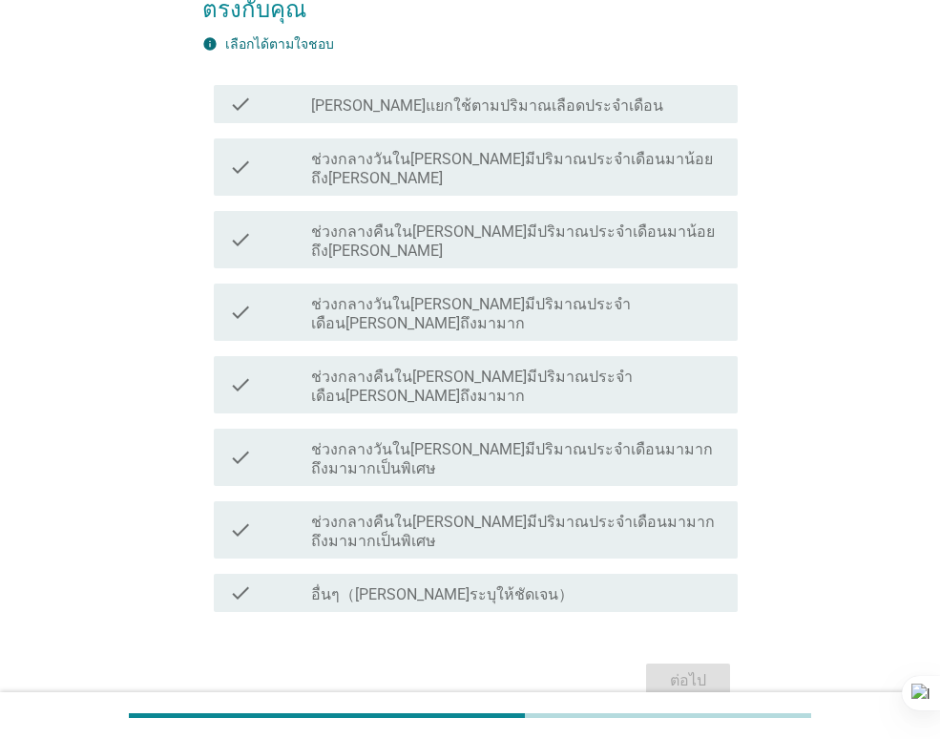
scroll to position [0, 0]
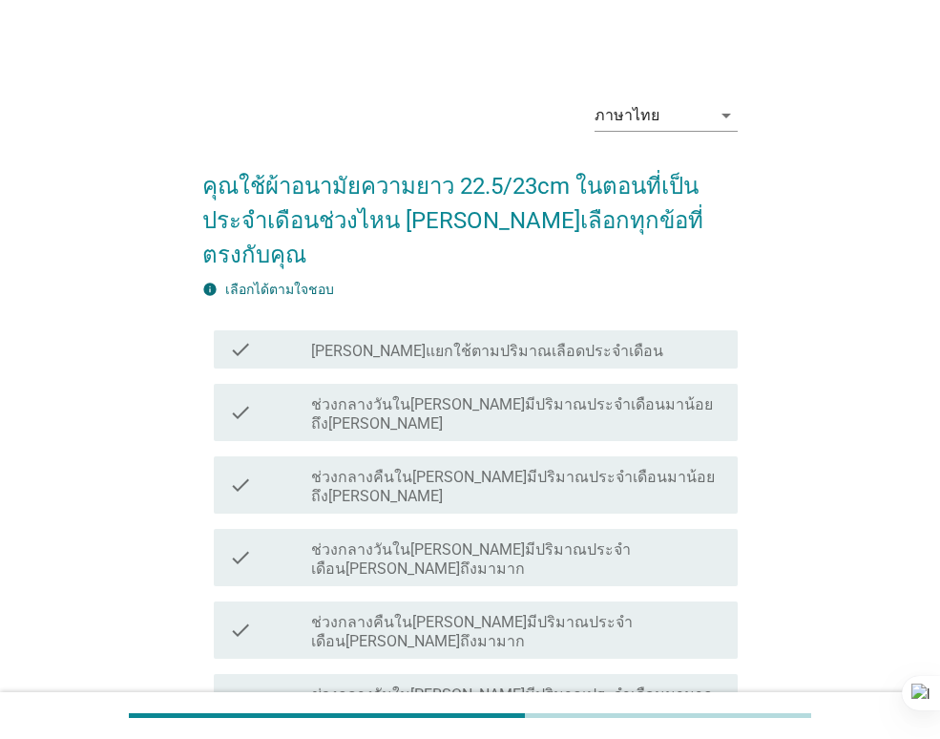
click at [622, 540] on label "ช่วงกลางวันในวันที่มีปริมาณประจำเดือนปกติถึงมามาก" at bounding box center [516, 559] width 411 height 38
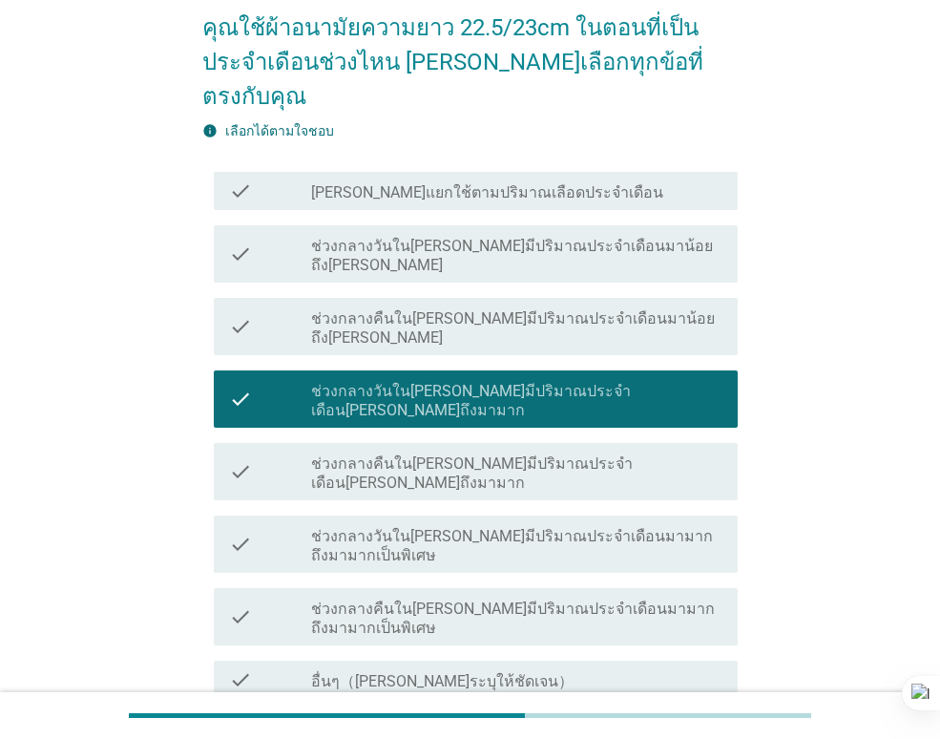
scroll to position [192, 0]
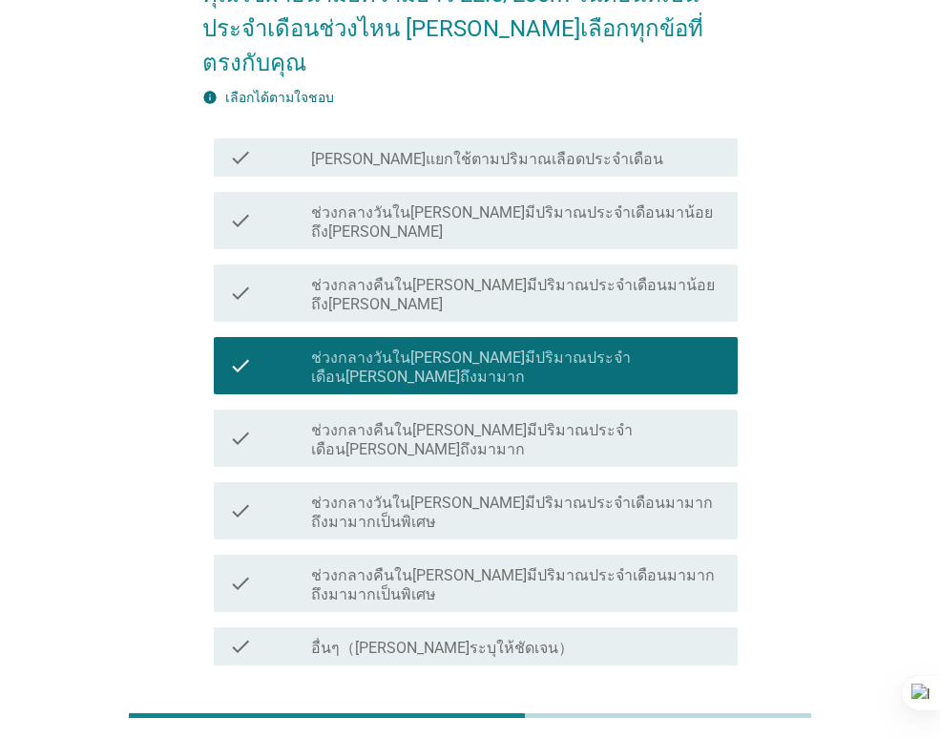
click at [681, 722] on div "ต่อไป" at bounding box center [687, 733] width 53 height 23
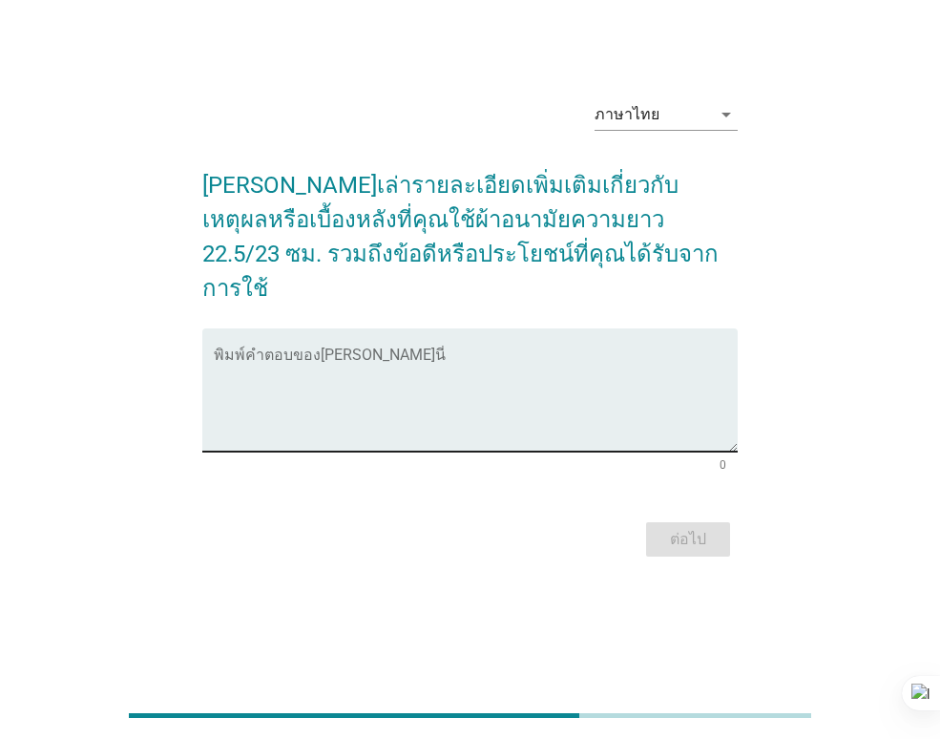
scroll to position [0, 0]
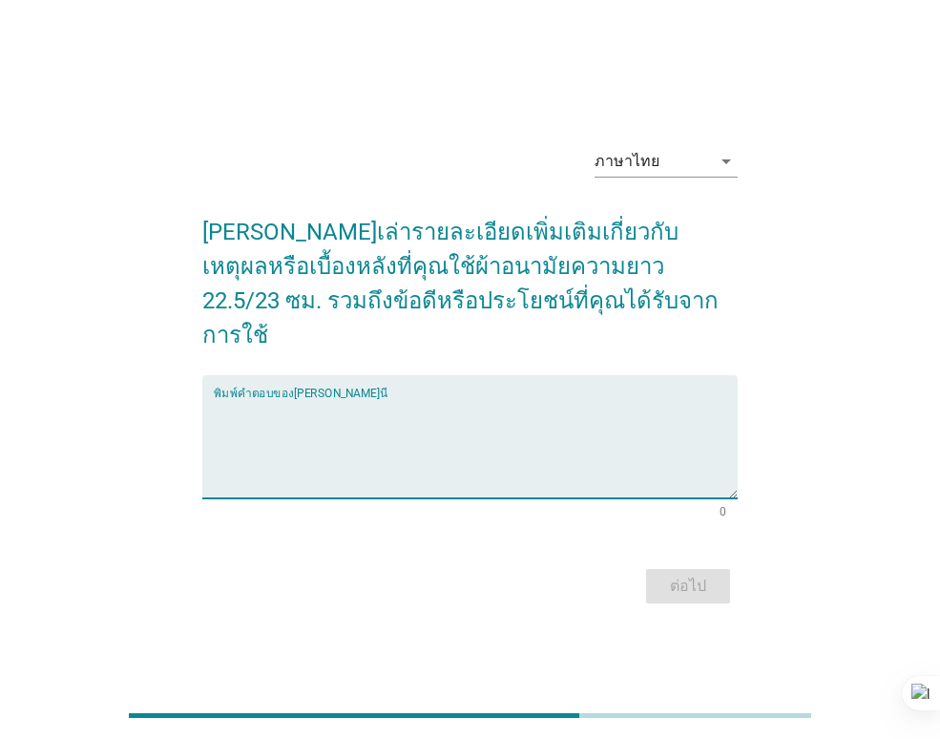
click at [671, 433] on textarea "พิมพ์คำตอบของคุณ ที่นี่" at bounding box center [476, 448] width 524 height 100
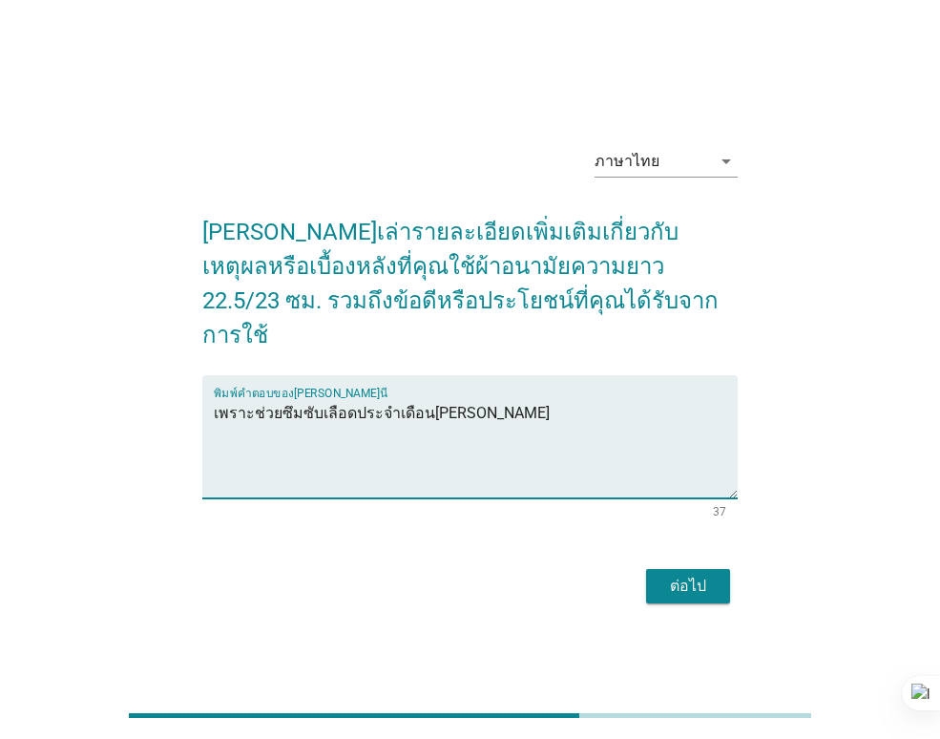
type textarea "เพราะช่วยซึมซับเลือดประจำเดือนได้พอดี"
click at [683, 574] on div "ต่อไป" at bounding box center [687, 585] width 53 height 23
